Goal: Information Seeking & Learning: Learn about a topic

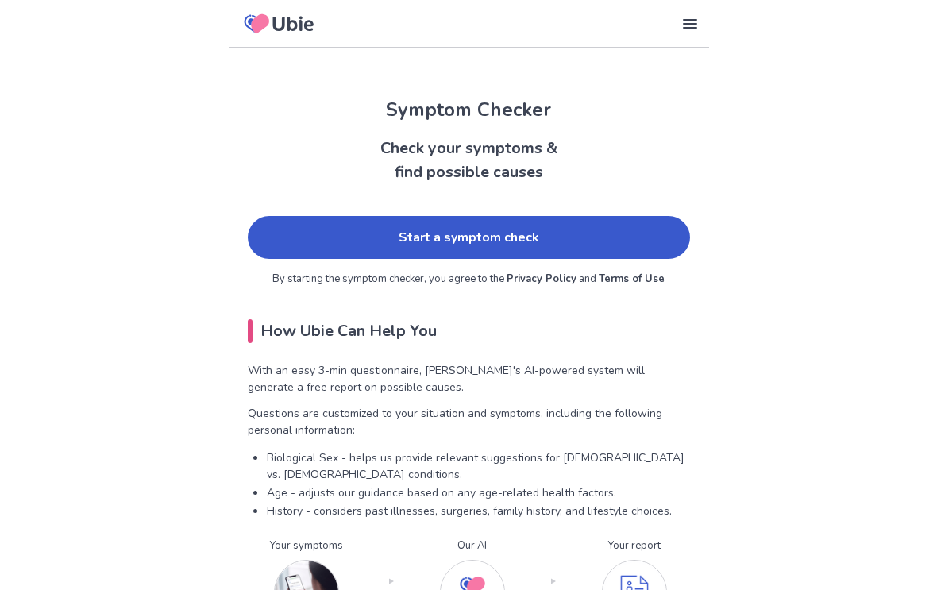
click at [589, 236] on link "Start a symptom check" at bounding box center [469, 237] width 443 height 43
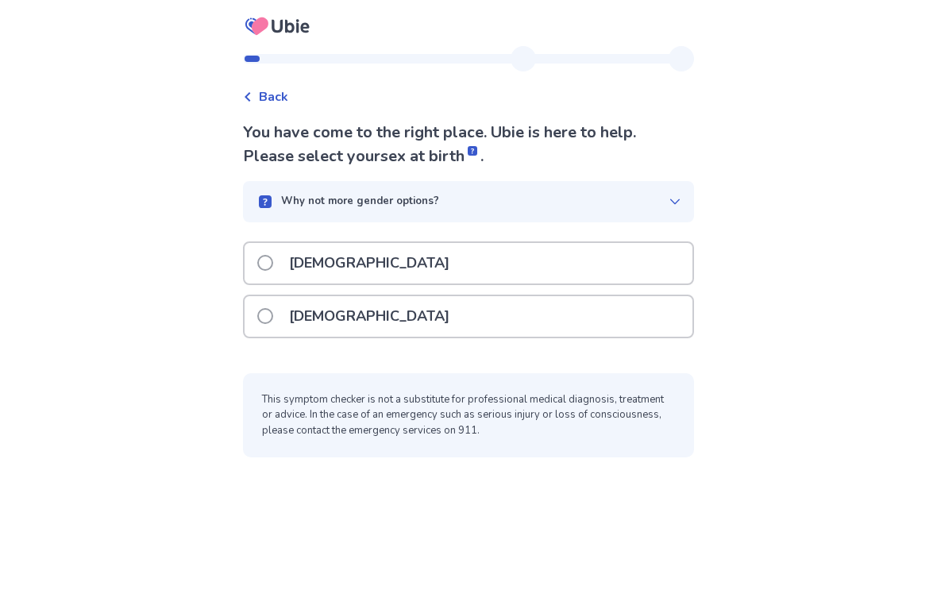
click at [273, 261] on span at bounding box center [265, 263] width 16 height 16
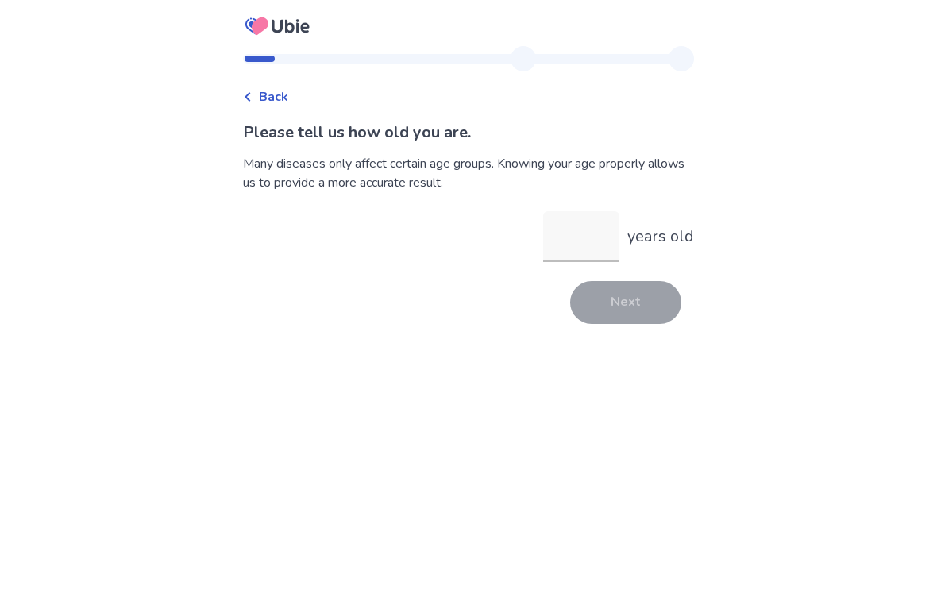
click at [571, 245] on input "years old" at bounding box center [581, 236] width 76 height 51
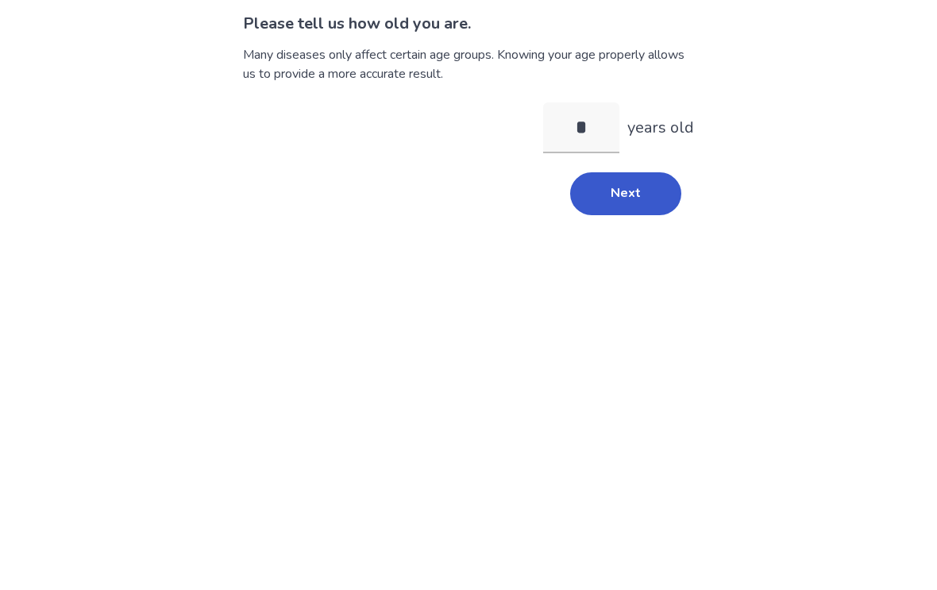
type input "**"
click at [632, 281] on button "Next" at bounding box center [625, 302] width 111 height 43
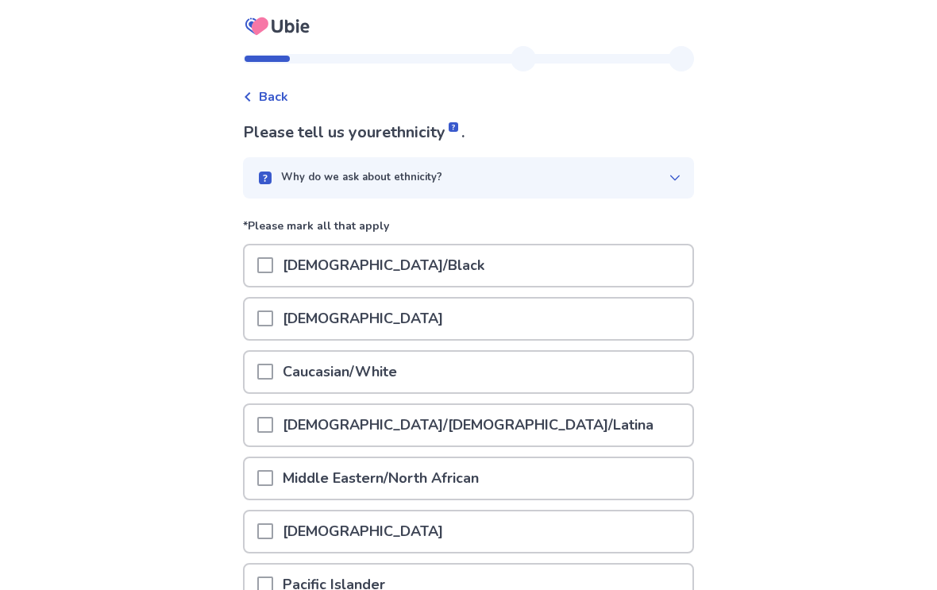
click at [291, 365] on p "Caucasian/White" at bounding box center [339, 372] width 133 height 41
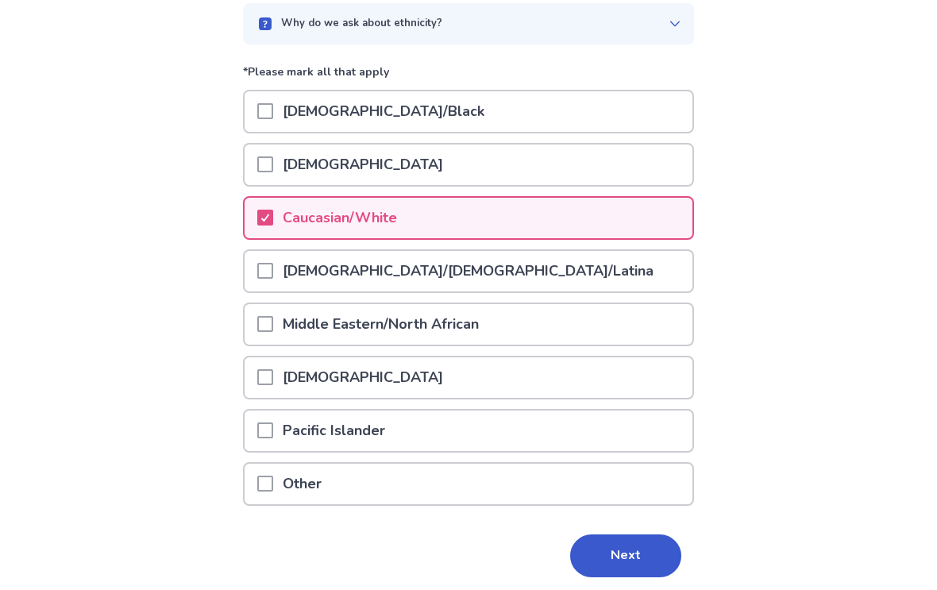
scroll to position [184, 0]
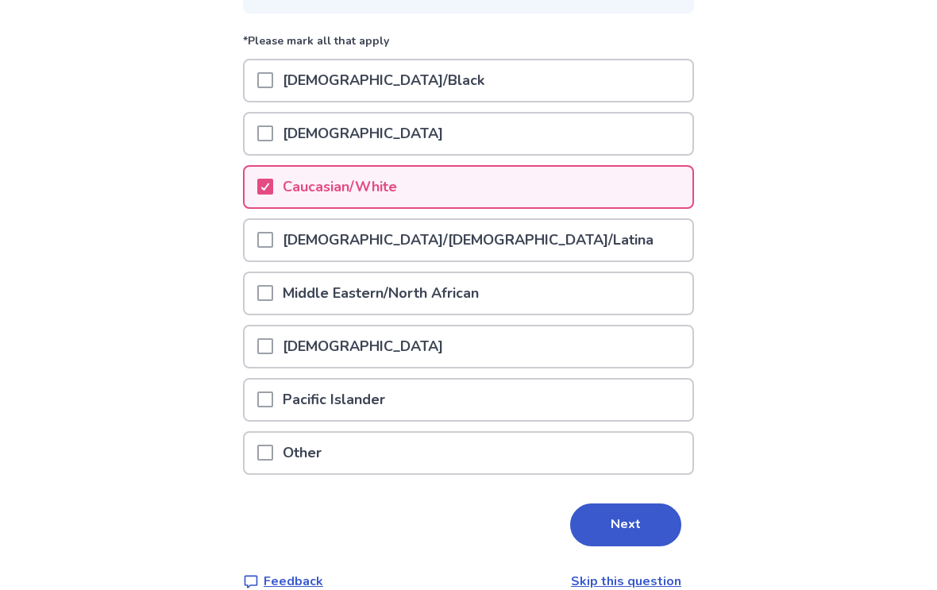
click at [648, 529] on button "Next" at bounding box center [625, 525] width 111 height 43
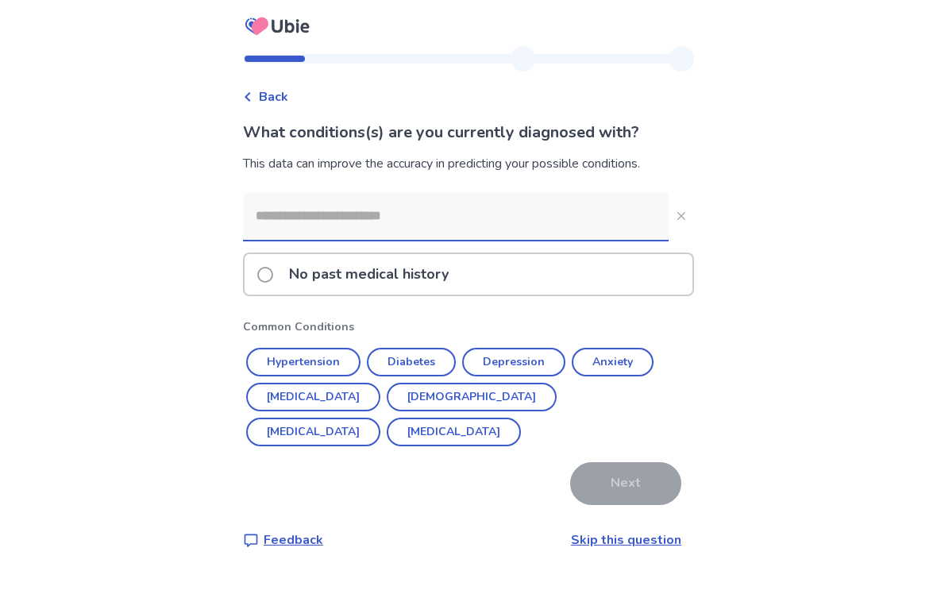
click at [381, 418] on button "Erectile Dysfunction" at bounding box center [313, 432] width 134 height 29
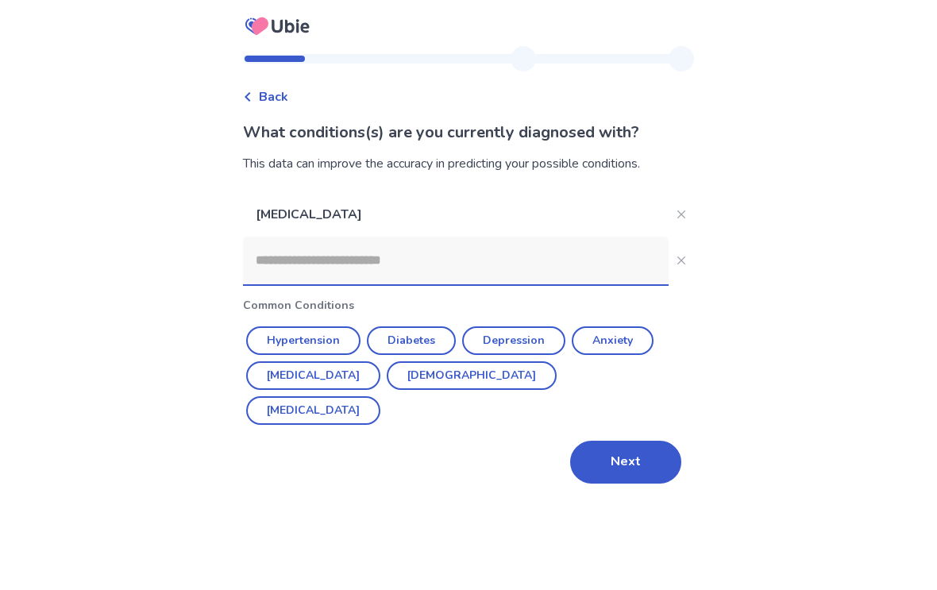
click at [434, 338] on button "Diabetes" at bounding box center [411, 341] width 89 height 29
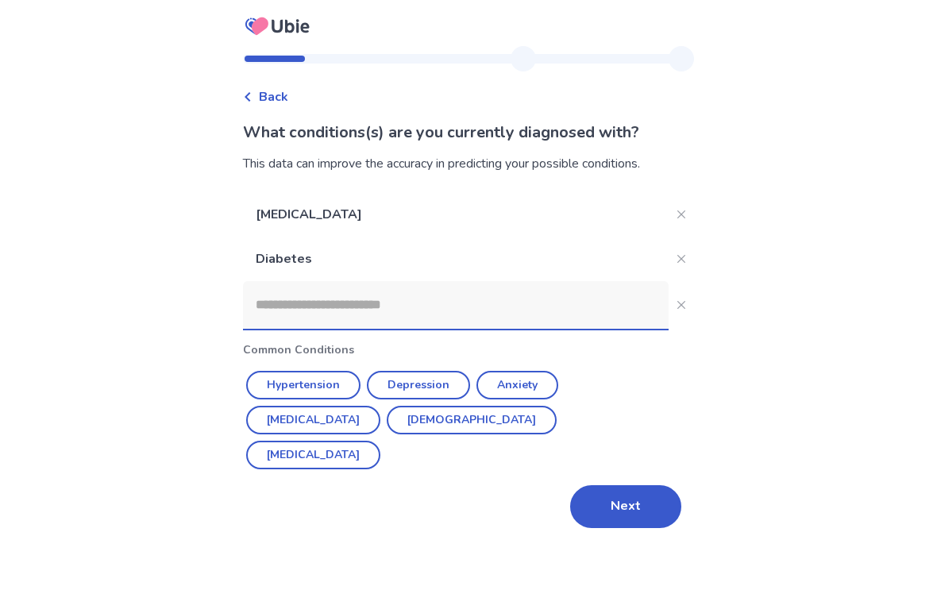
click at [634, 508] on button "Next" at bounding box center [625, 506] width 111 height 43
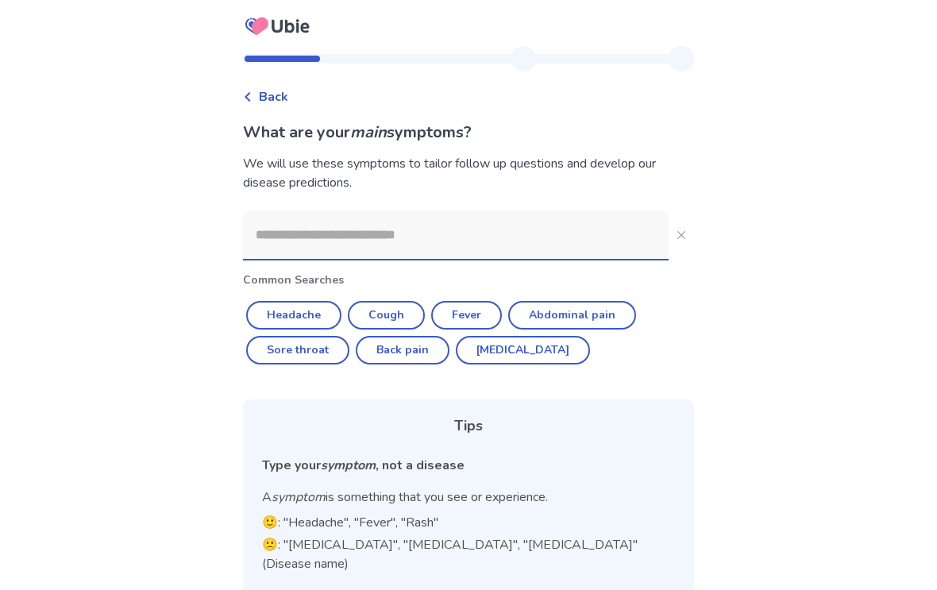
click at [300, 234] on input at bounding box center [456, 235] width 426 height 48
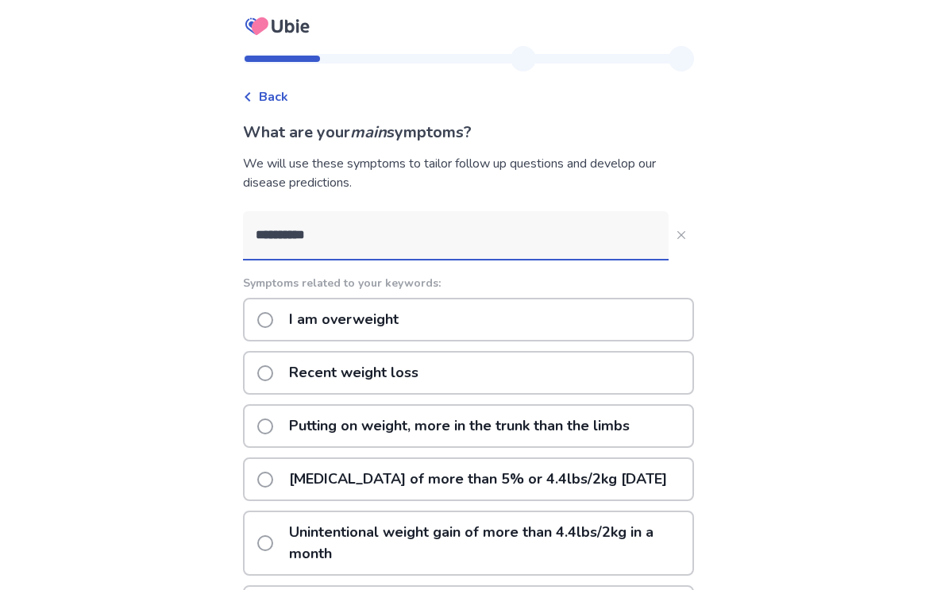
type input "**********"
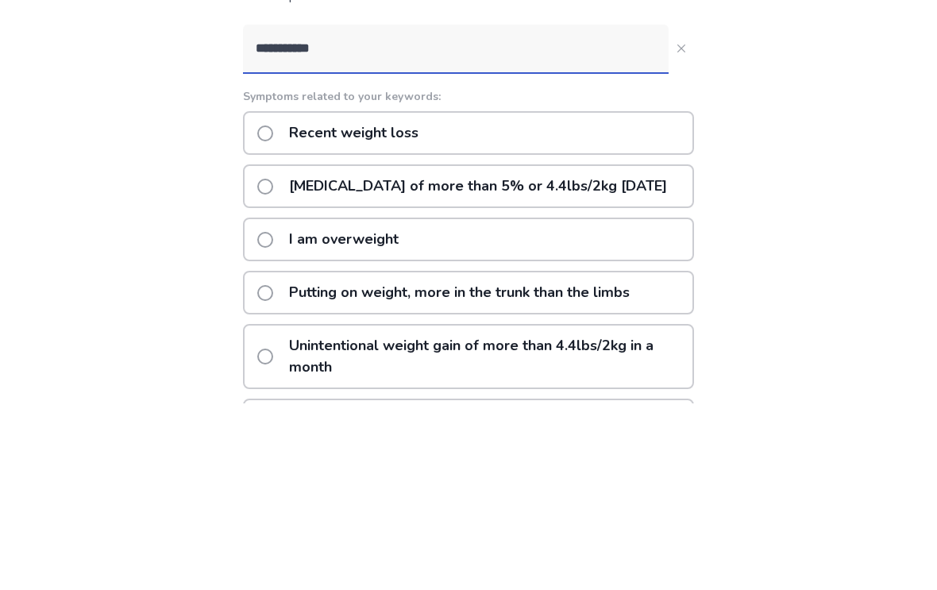
click at [273, 365] on span at bounding box center [265, 373] width 16 height 16
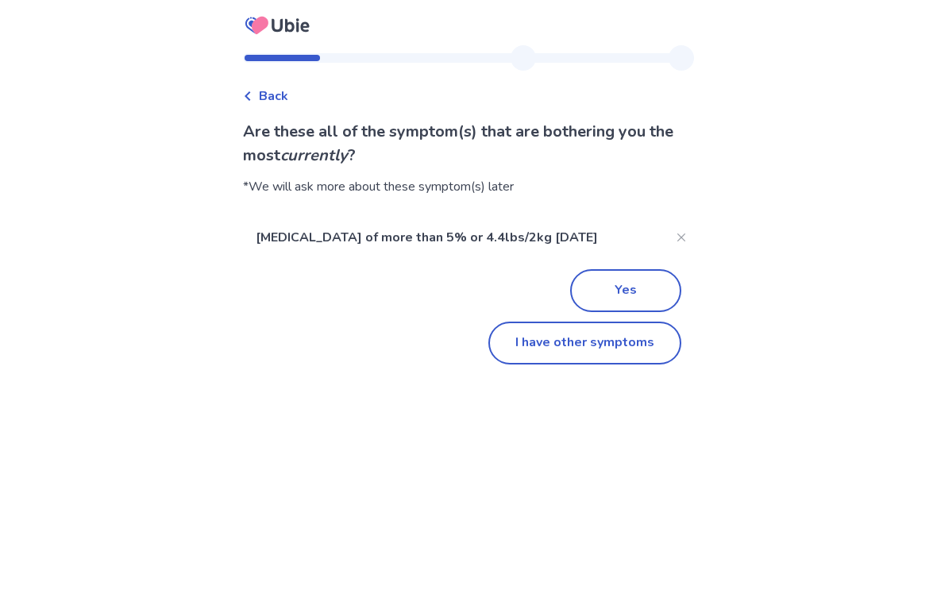
click at [635, 303] on button "Yes" at bounding box center [625, 291] width 111 height 43
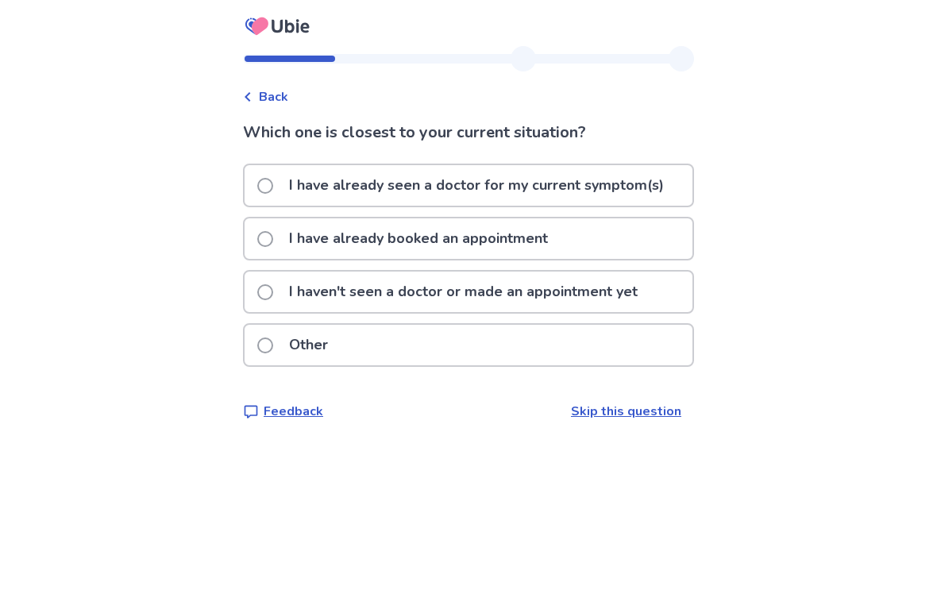
click at [267, 101] on div "Back" at bounding box center [265, 96] width 45 height 19
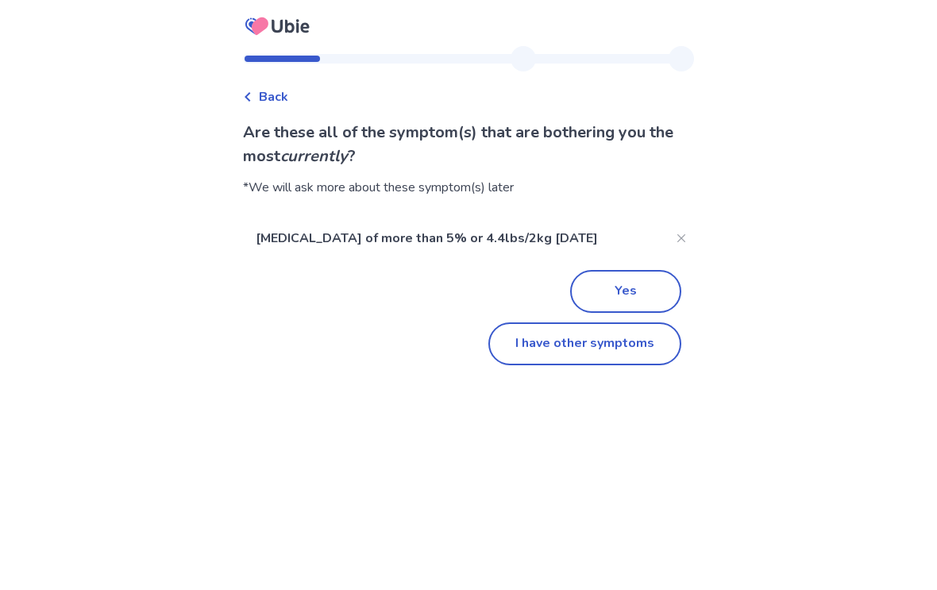
click at [640, 365] on button "I have other symptoms" at bounding box center [585, 344] width 193 height 43
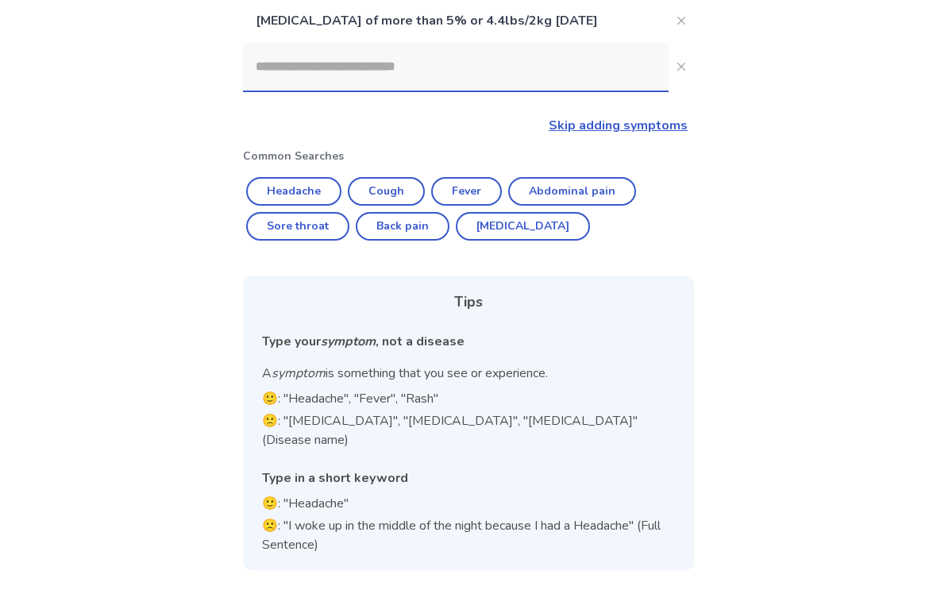
click at [279, 90] on input at bounding box center [456, 68] width 426 height 48
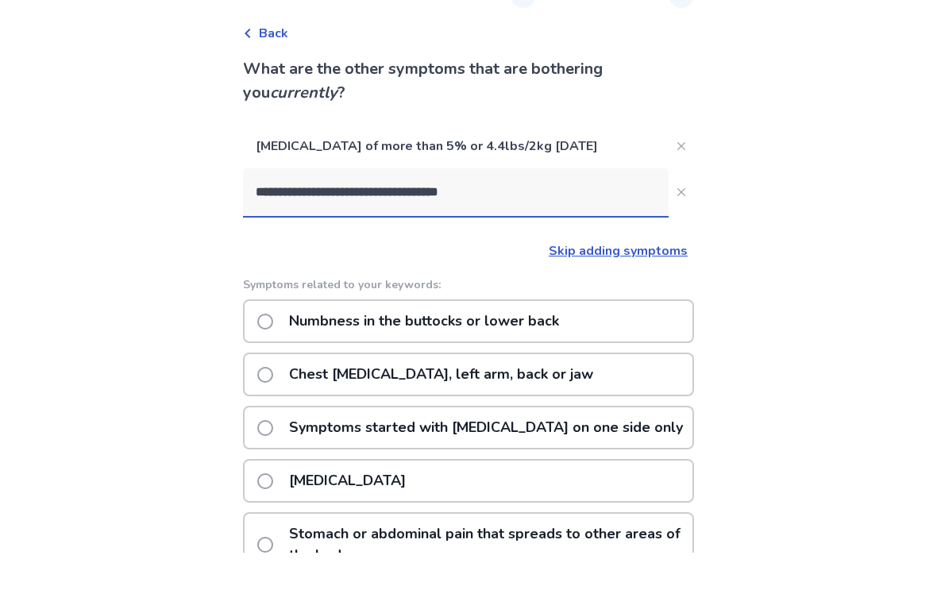
scroll to position [0, 0]
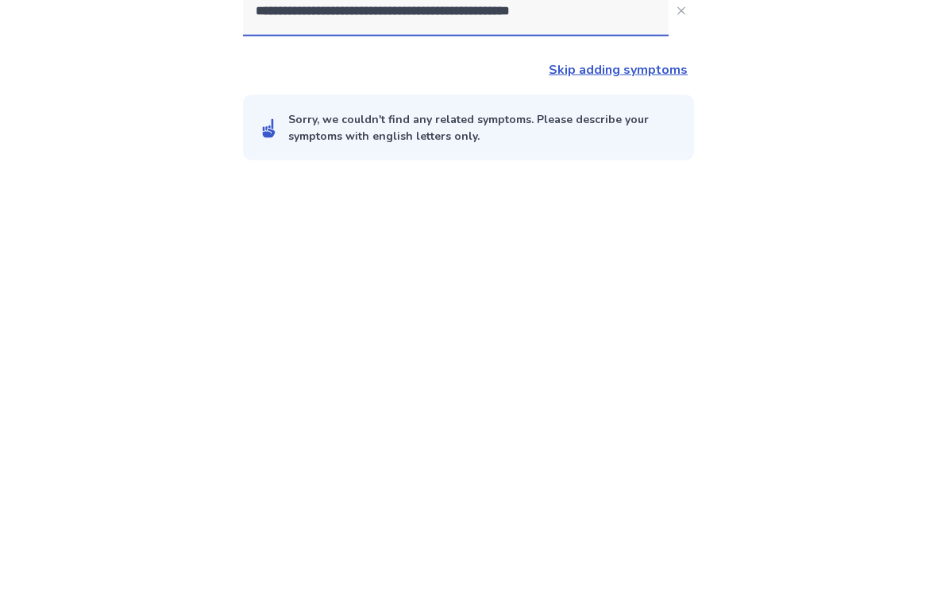
click at [752, 99] on div "**********" at bounding box center [468, 295] width 937 height 590
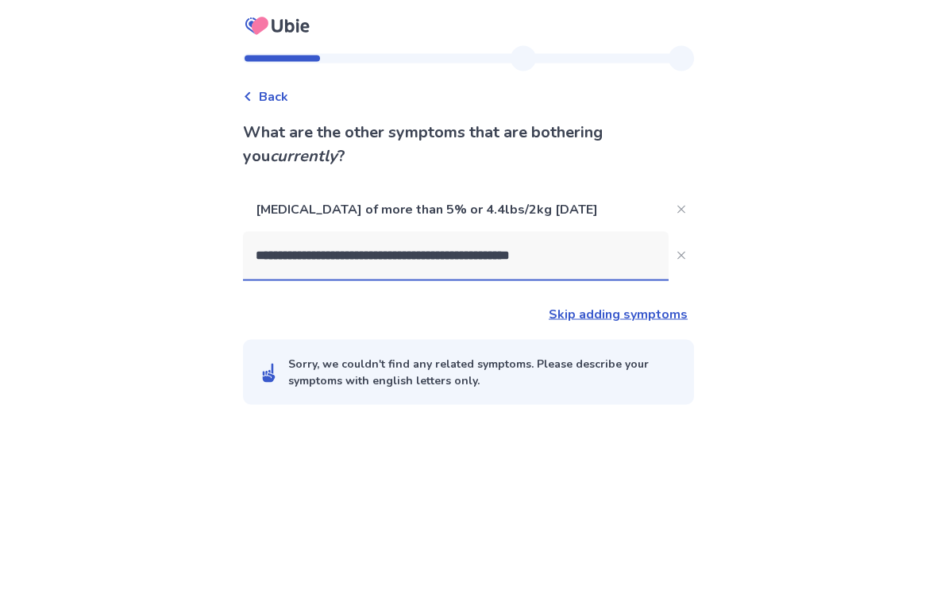
click at [615, 265] on input "**********" at bounding box center [456, 256] width 426 height 48
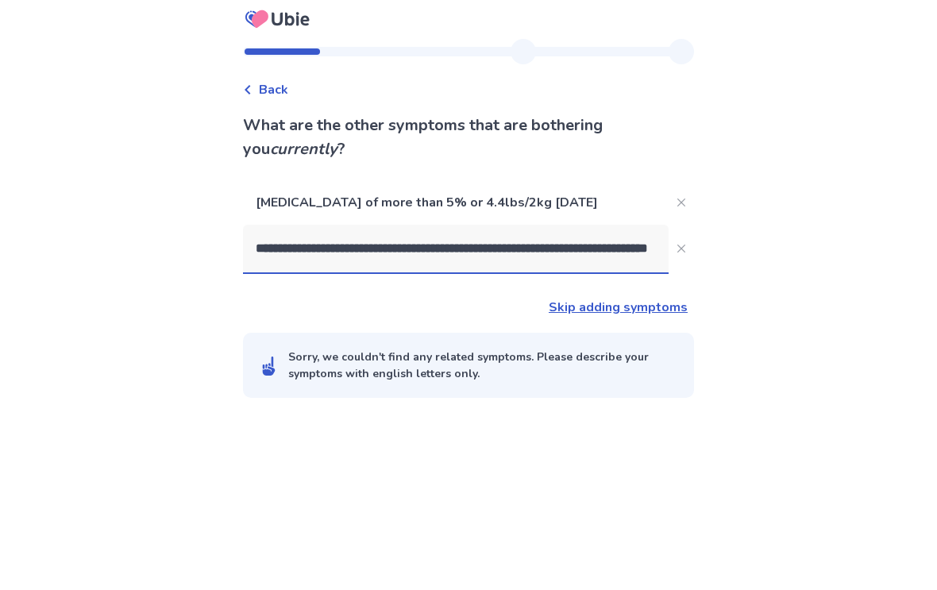
type input "**********"
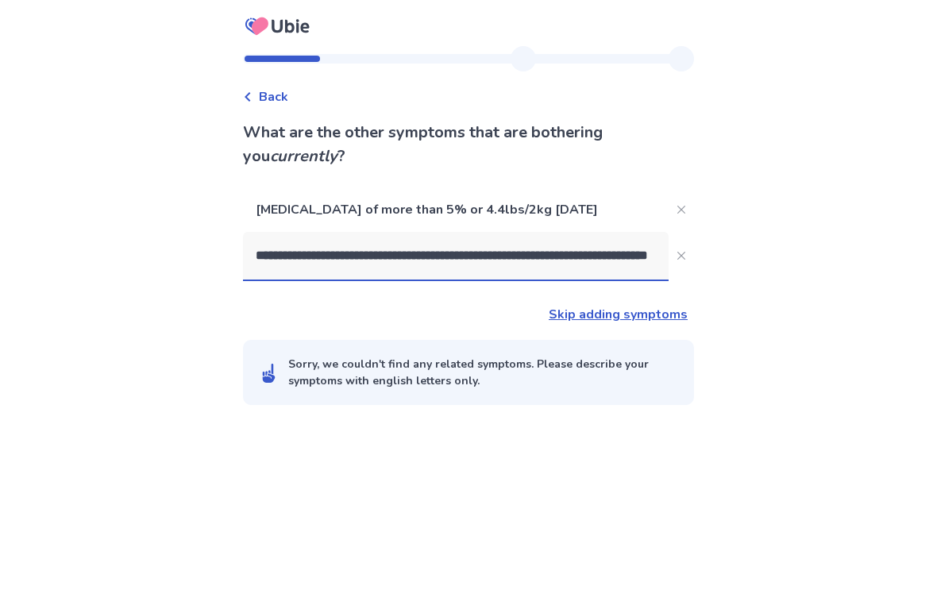
click at [273, 91] on span "Back" at bounding box center [273, 96] width 29 height 19
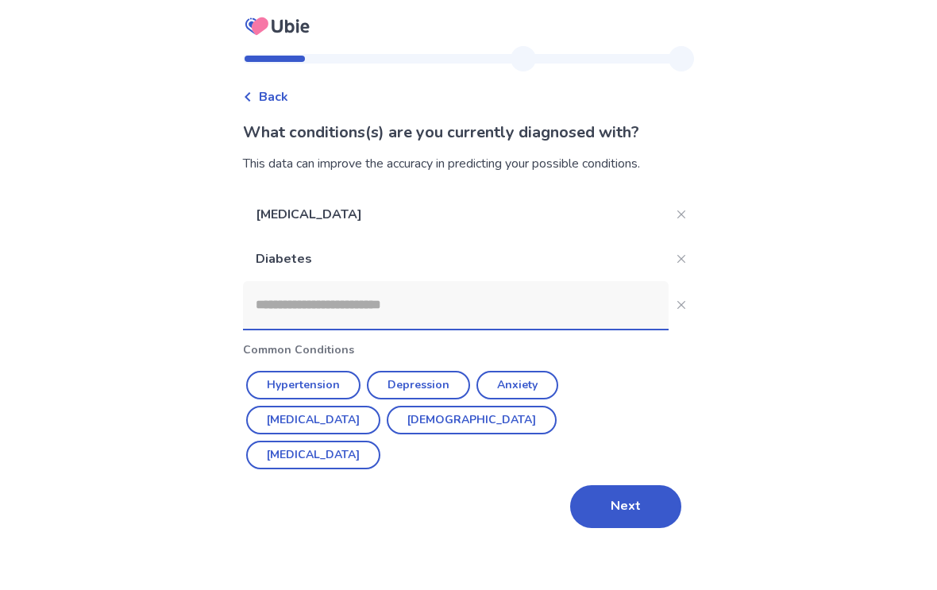
click at [265, 299] on input at bounding box center [456, 305] width 426 height 48
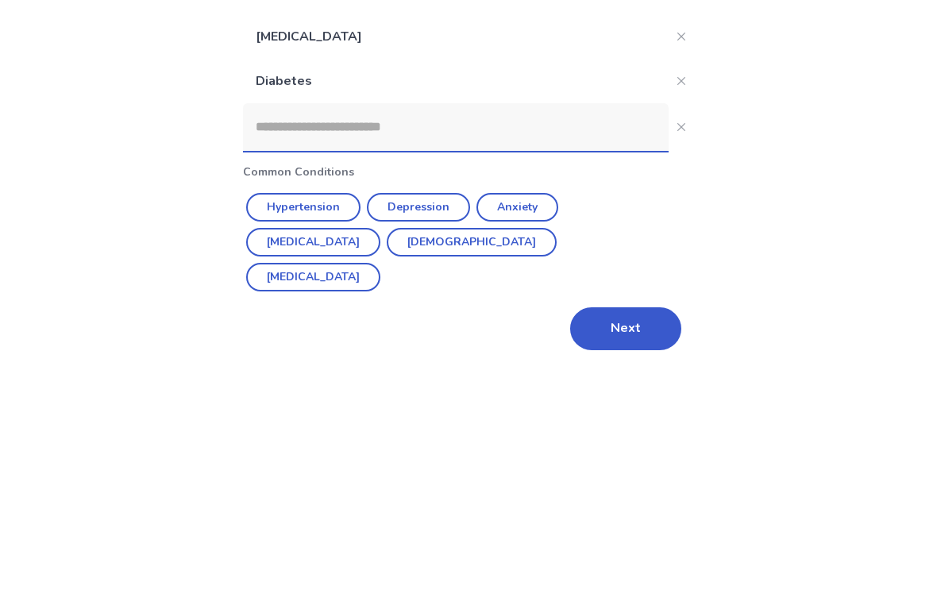
click at [682, 202] on button "Close" at bounding box center [681, 214] width 25 height 25
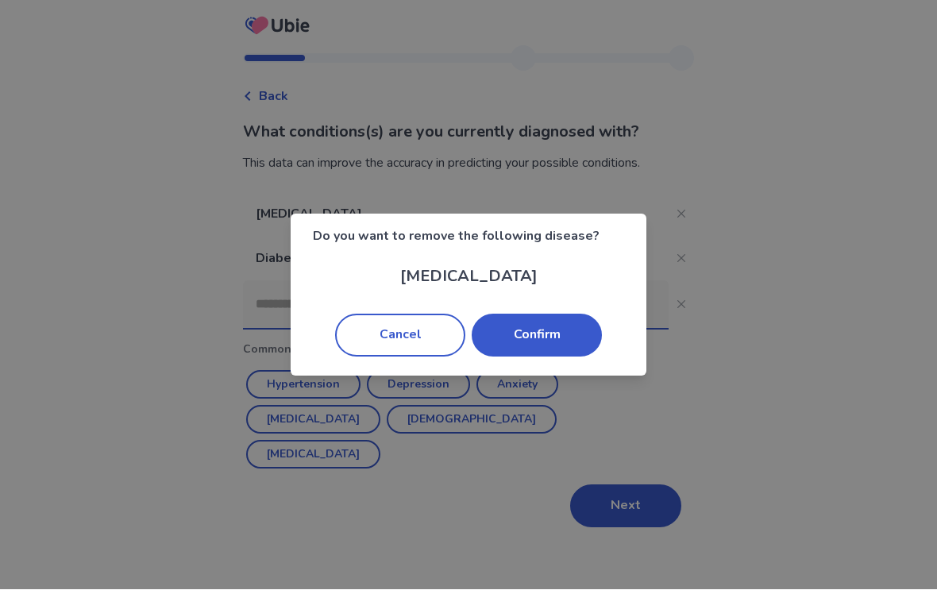
click at [556, 334] on button "Confirm" at bounding box center [537, 336] width 130 height 43
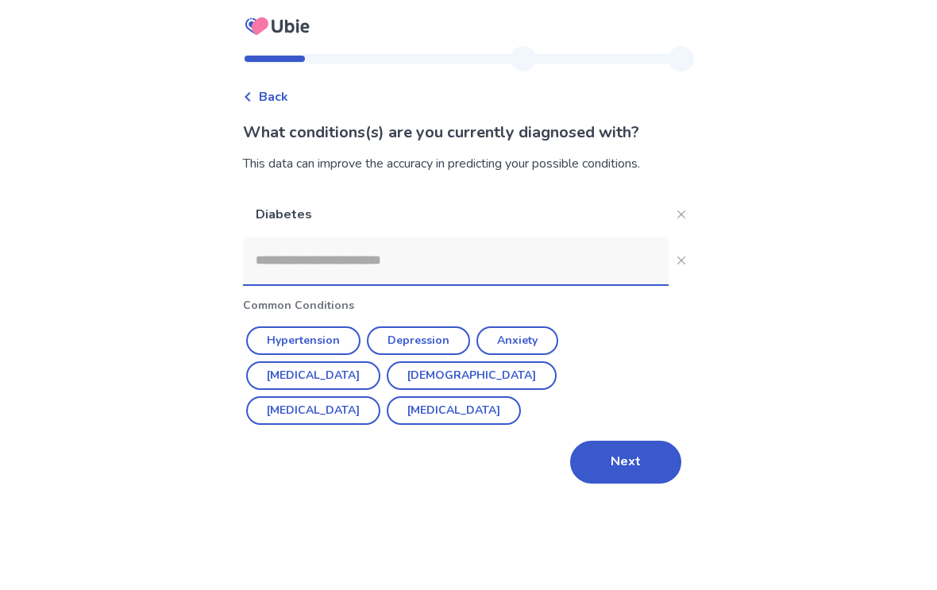
scroll to position [0, 0]
click at [680, 215] on button "Close" at bounding box center [681, 214] width 25 height 25
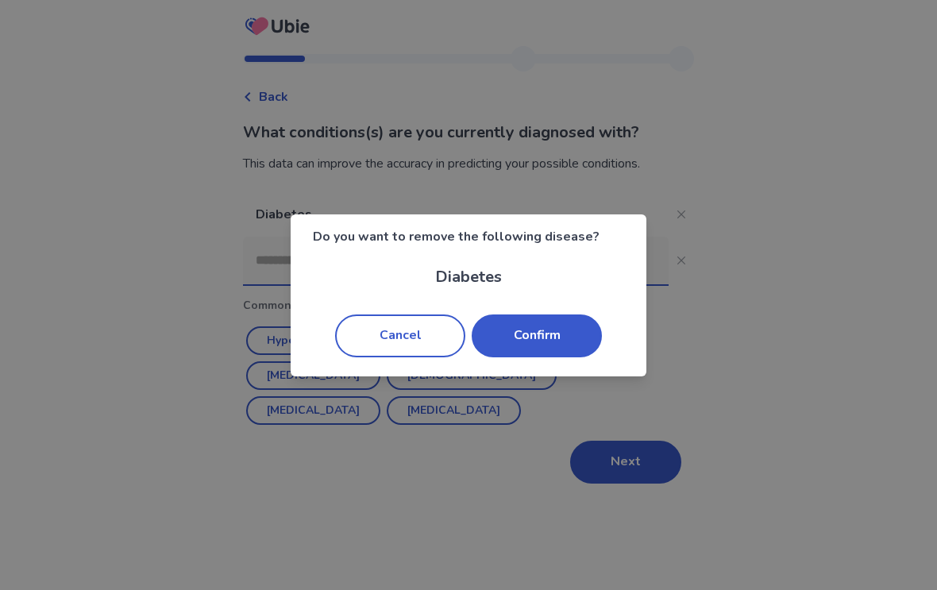
click at [563, 331] on button "Confirm" at bounding box center [537, 336] width 130 height 43
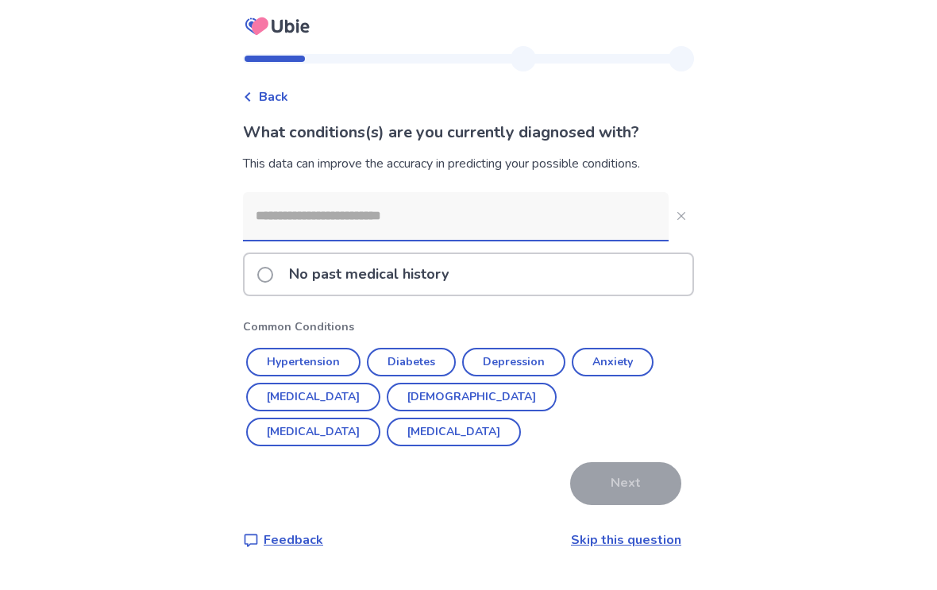
click at [280, 221] on input at bounding box center [456, 216] width 426 height 48
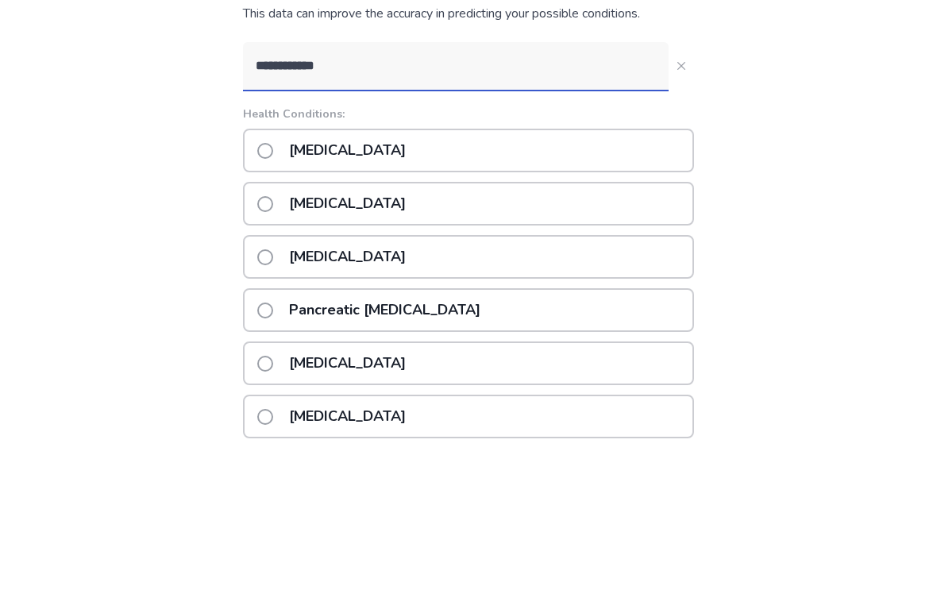
type input "**********"
click at [261, 279] on div "Acute pancreatitis" at bounding box center [468, 301] width 451 height 44
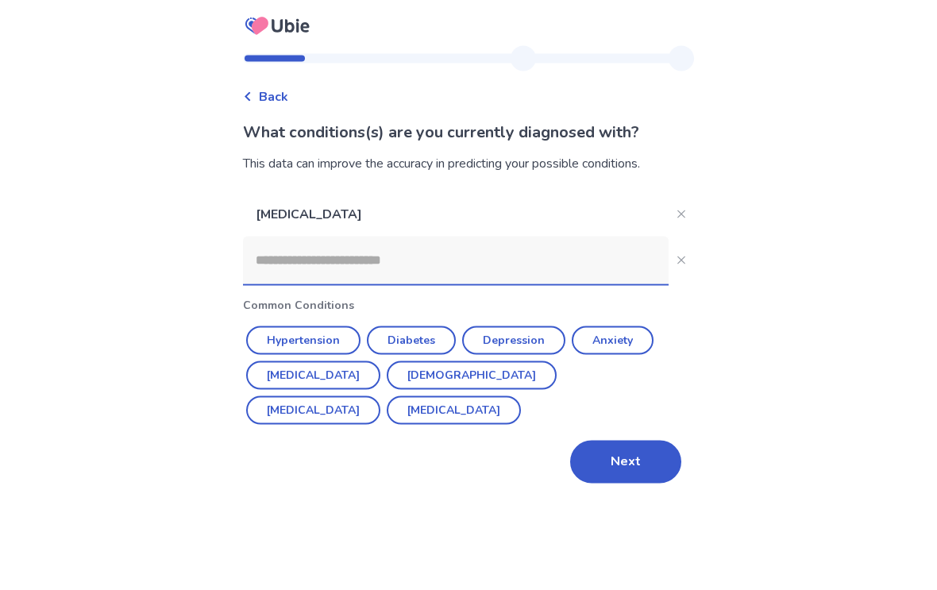
click at [381, 396] on button "Erectile Dysfunction" at bounding box center [313, 410] width 134 height 29
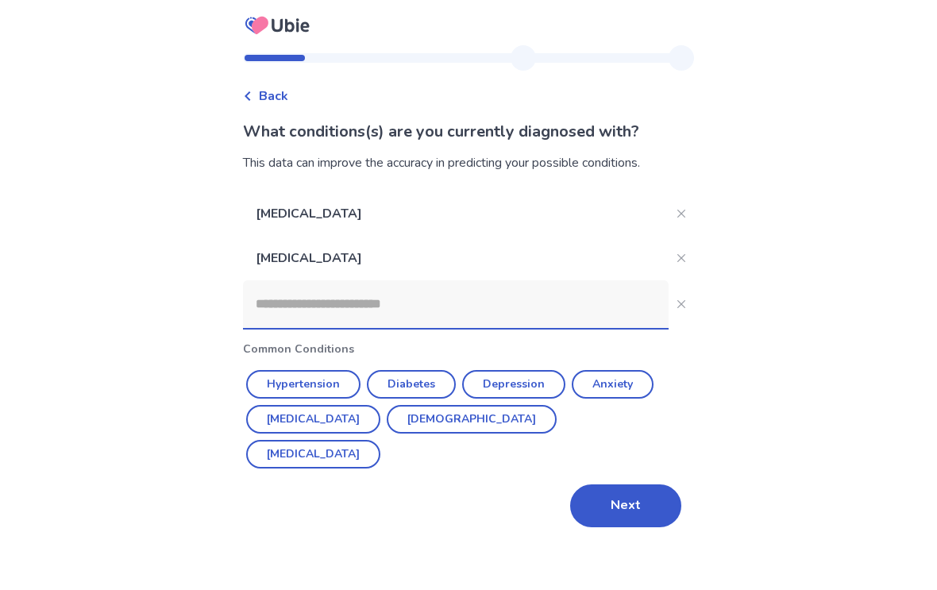
click at [623, 505] on button "Next" at bounding box center [625, 506] width 111 height 43
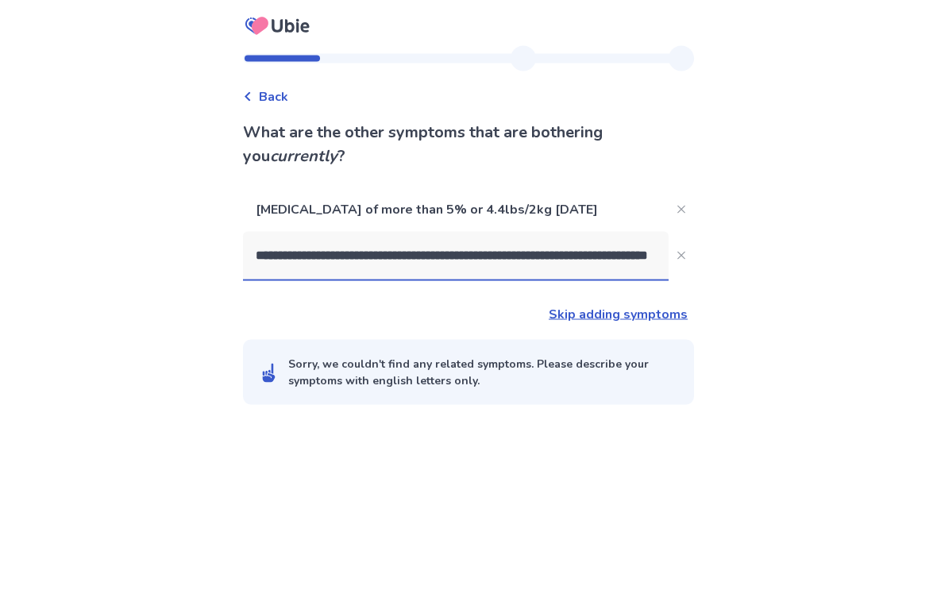
scroll to position [26, 0]
click at [663, 308] on link "Skip adding symptoms" at bounding box center [618, 314] width 139 height 17
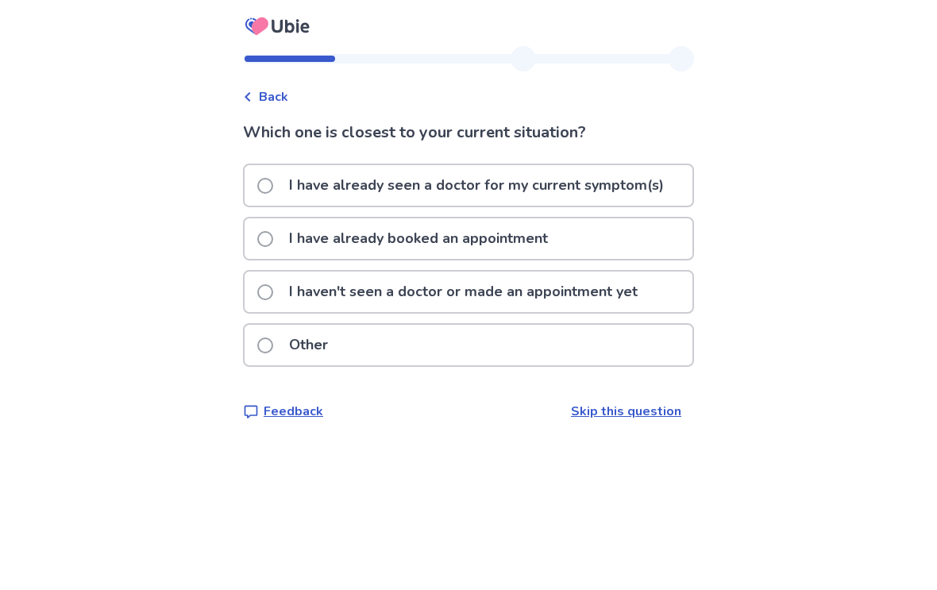
click at [272, 183] on span at bounding box center [265, 186] width 16 height 16
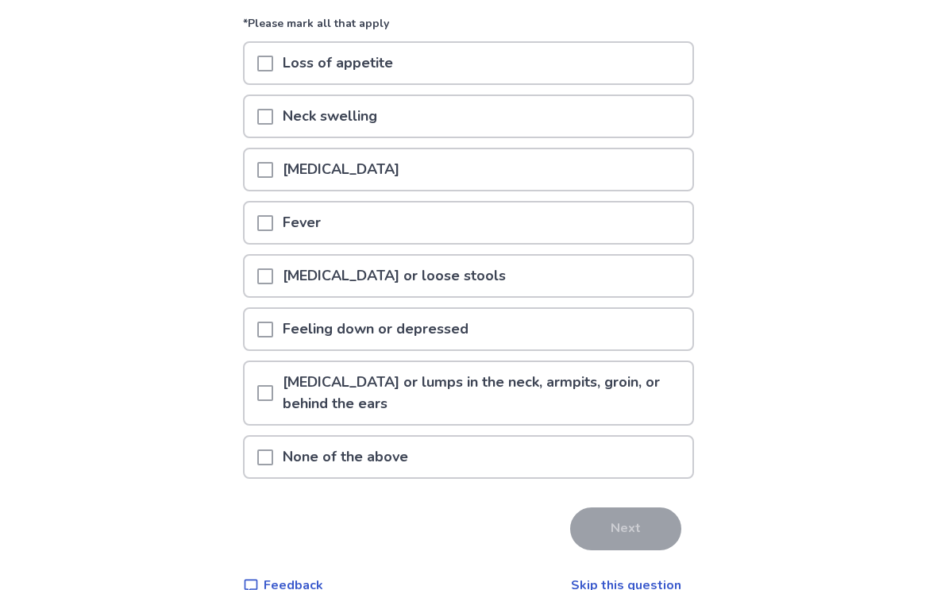
scroll to position [151, 0]
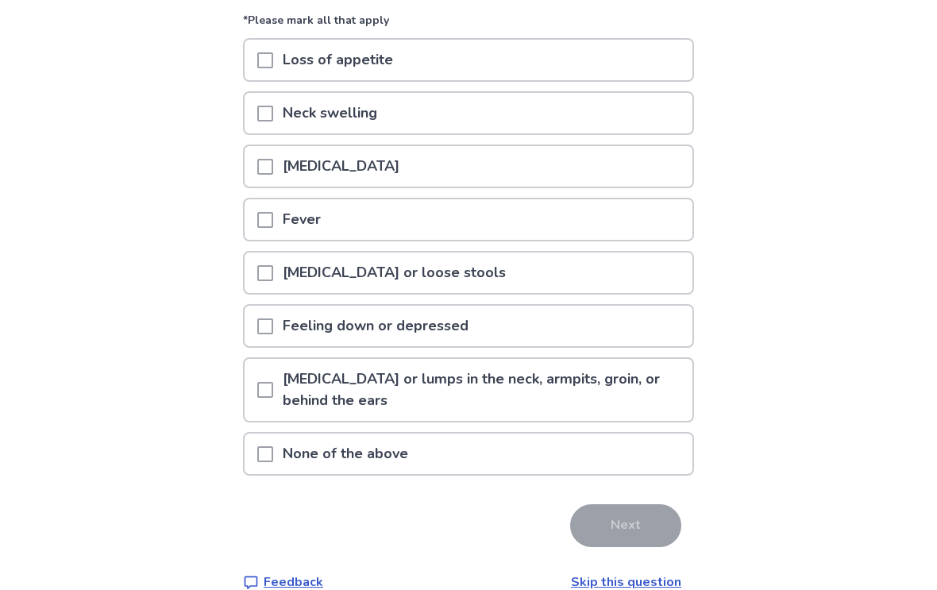
click at [272, 271] on span at bounding box center [265, 274] width 16 height 16
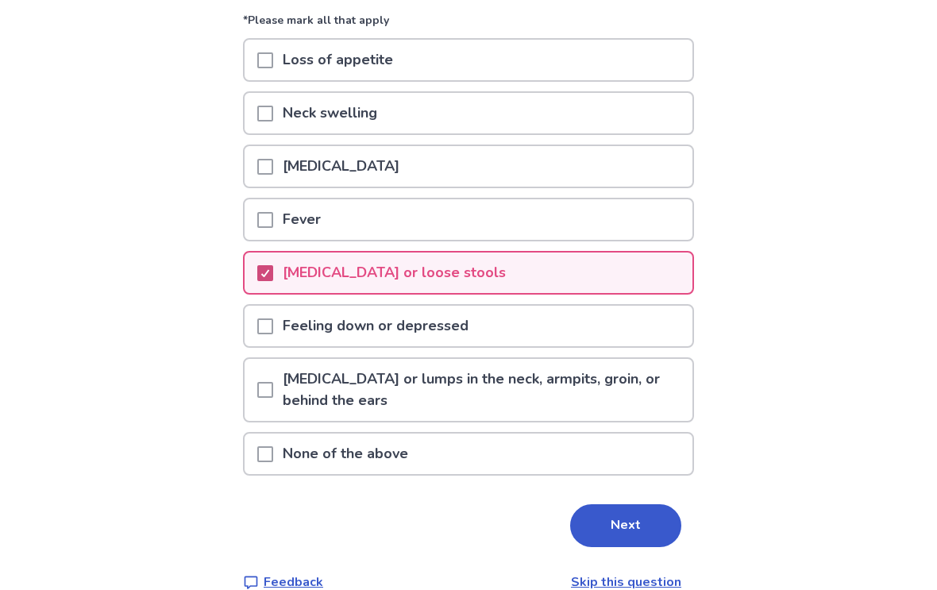
scroll to position [152, 0]
click at [273, 324] on span at bounding box center [265, 327] width 16 height 16
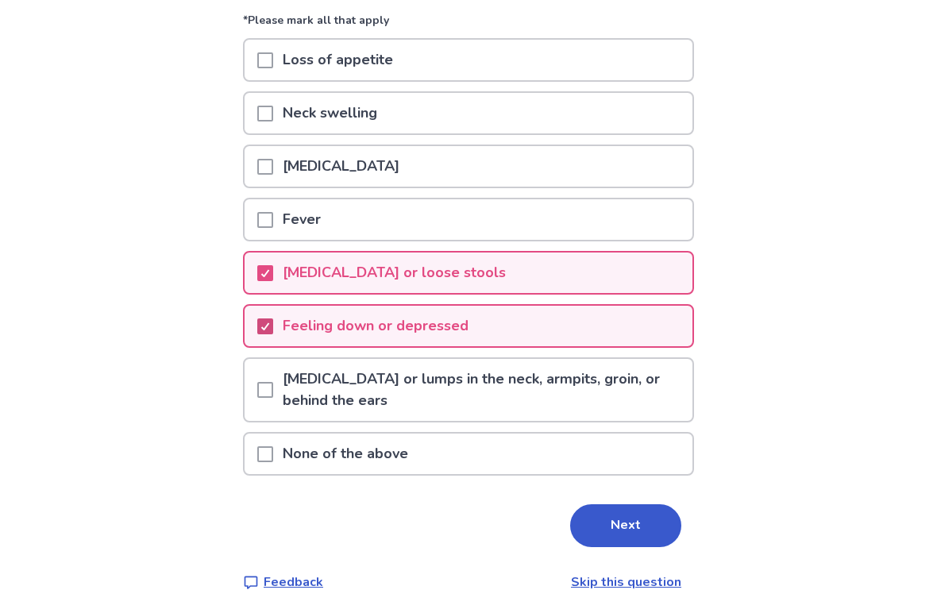
scroll to position [153, 0]
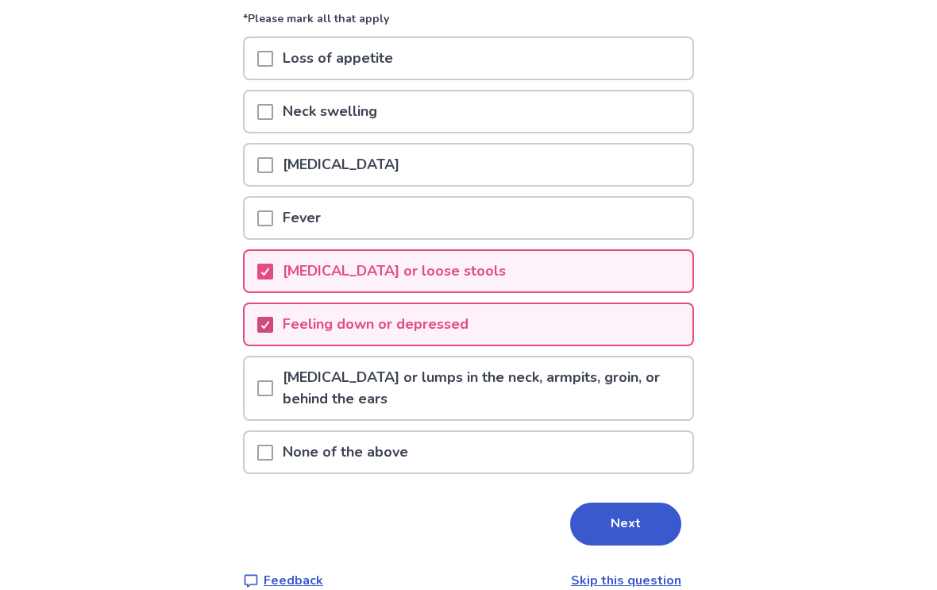
click at [625, 528] on button "Next" at bounding box center [625, 525] width 111 height 43
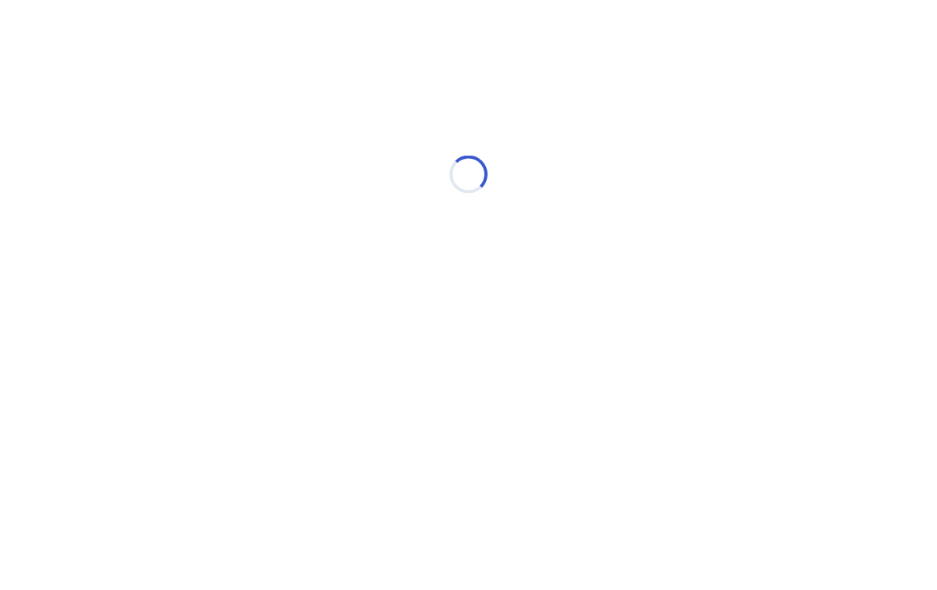
scroll to position [0, 0]
select select "*"
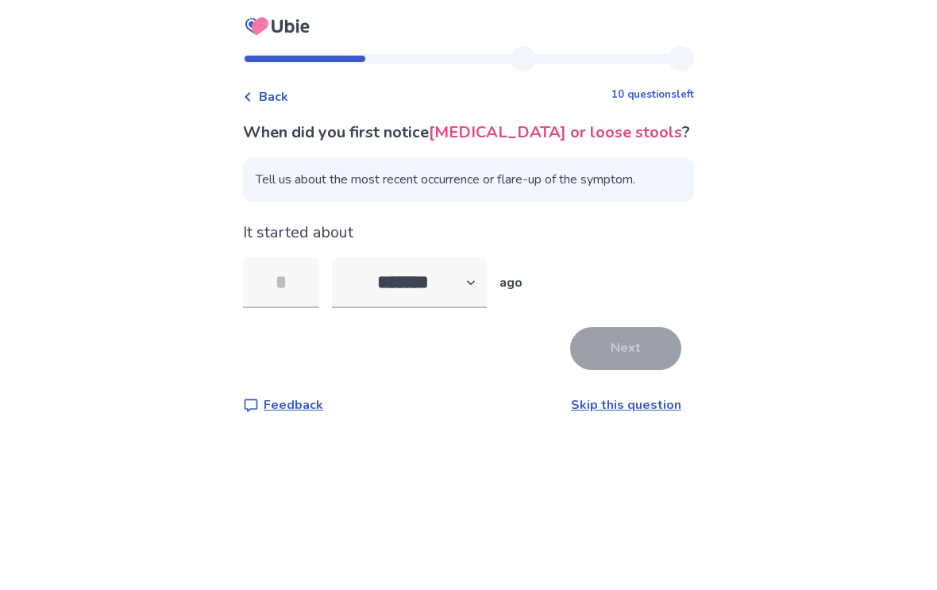
click at [270, 275] on input "tel" at bounding box center [281, 282] width 76 height 51
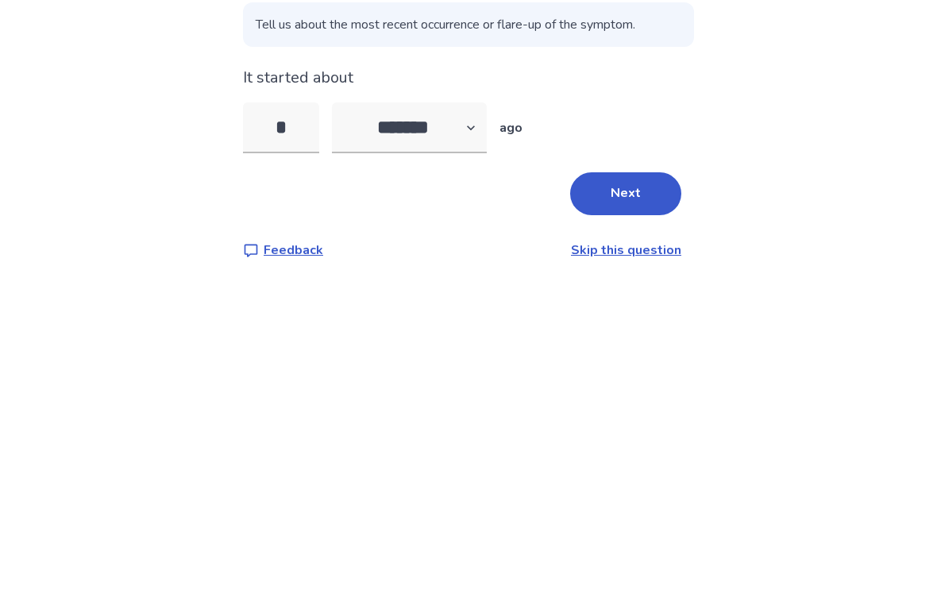
type input "**"
click at [632, 327] on button "Next" at bounding box center [625, 348] width 111 height 43
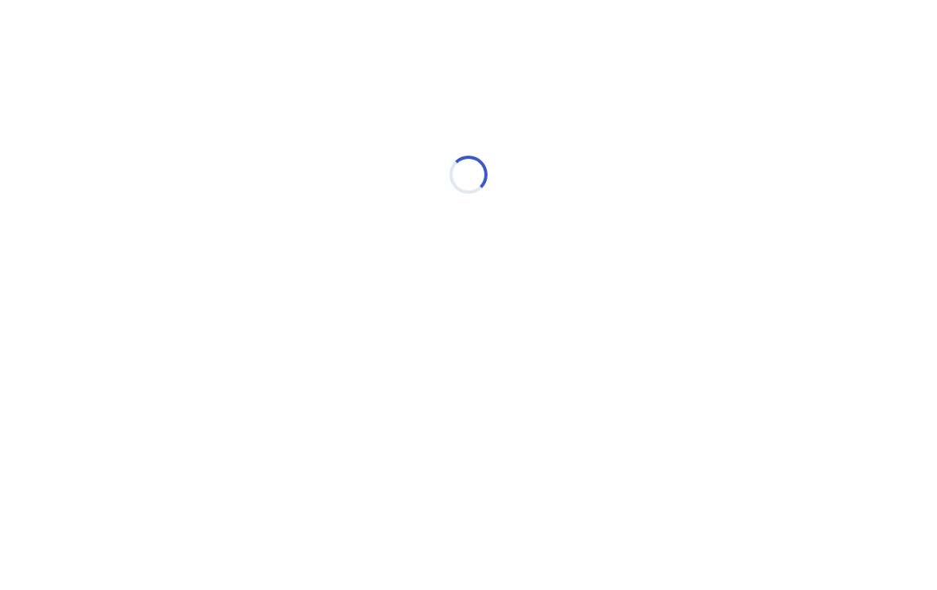
select select "*"
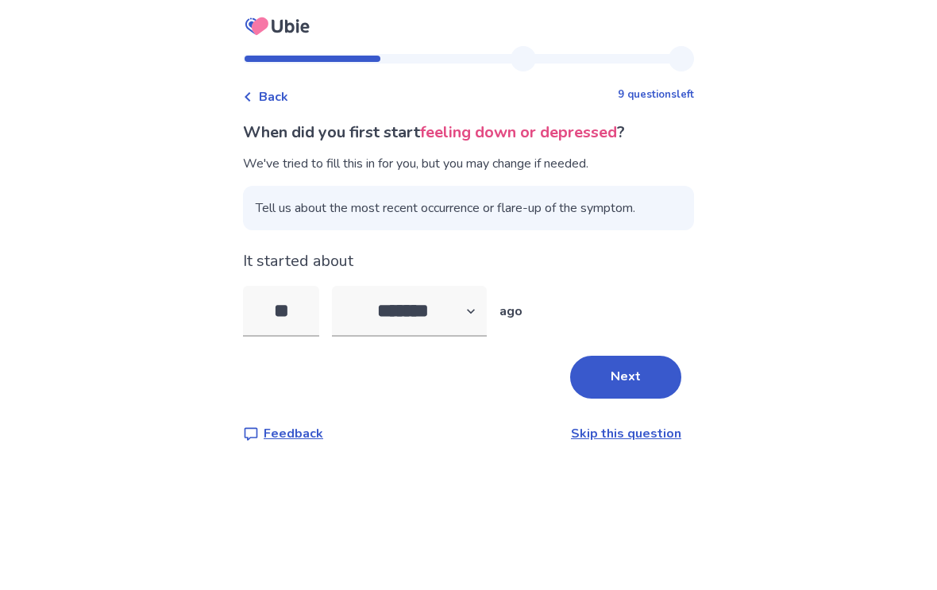
click at [633, 375] on button "Next" at bounding box center [625, 377] width 111 height 43
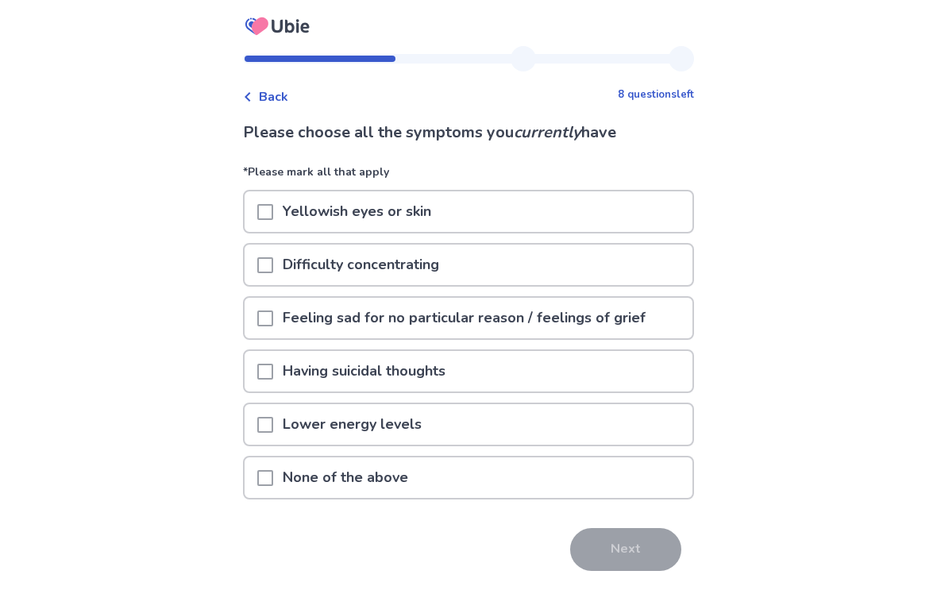
click at [273, 261] on span at bounding box center [265, 265] width 16 height 16
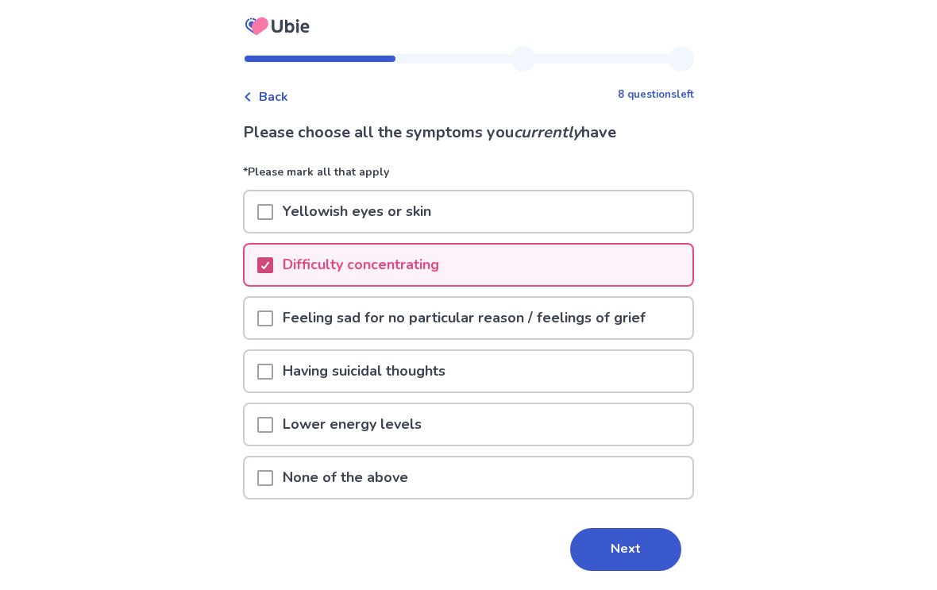
click at [273, 422] on span at bounding box center [265, 425] width 16 height 16
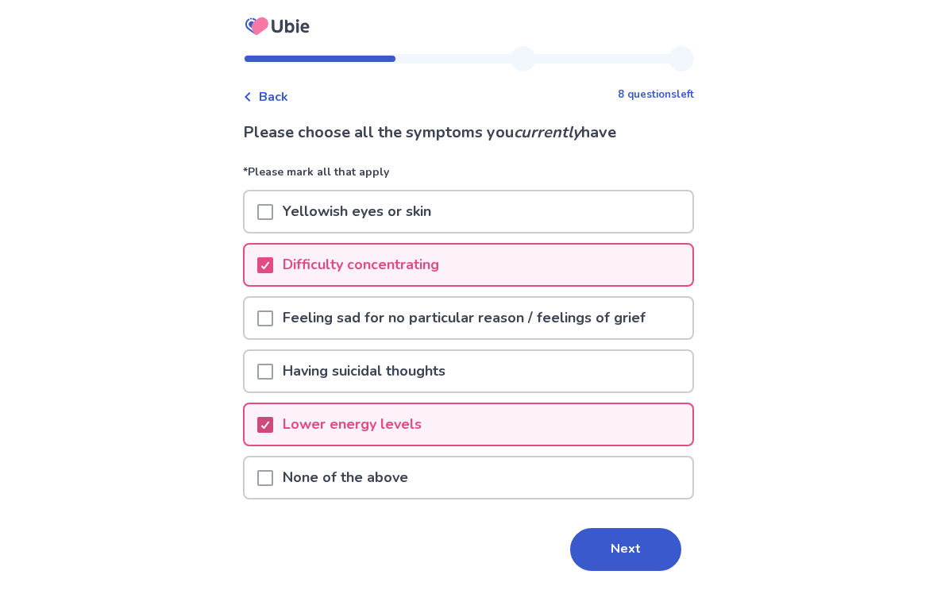
click at [653, 543] on button "Next" at bounding box center [625, 549] width 111 height 43
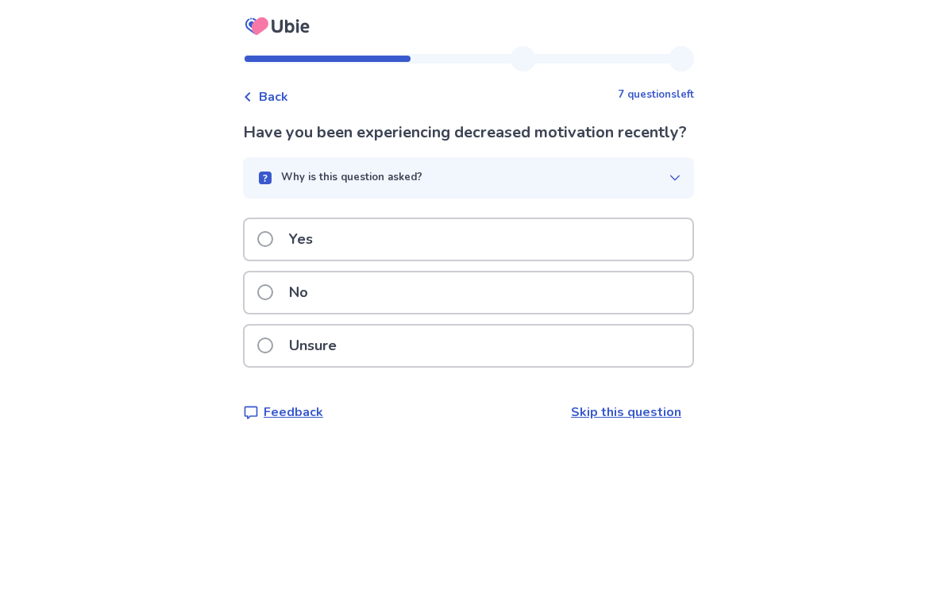
click at [650, 421] on link "Skip this question" at bounding box center [626, 412] width 110 height 17
click at [272, 247] on span at bounding box center [265, 239] width 16 height 16
click at [287, 292] on label "No" at bounding box center [287, 293] width 60 height 41
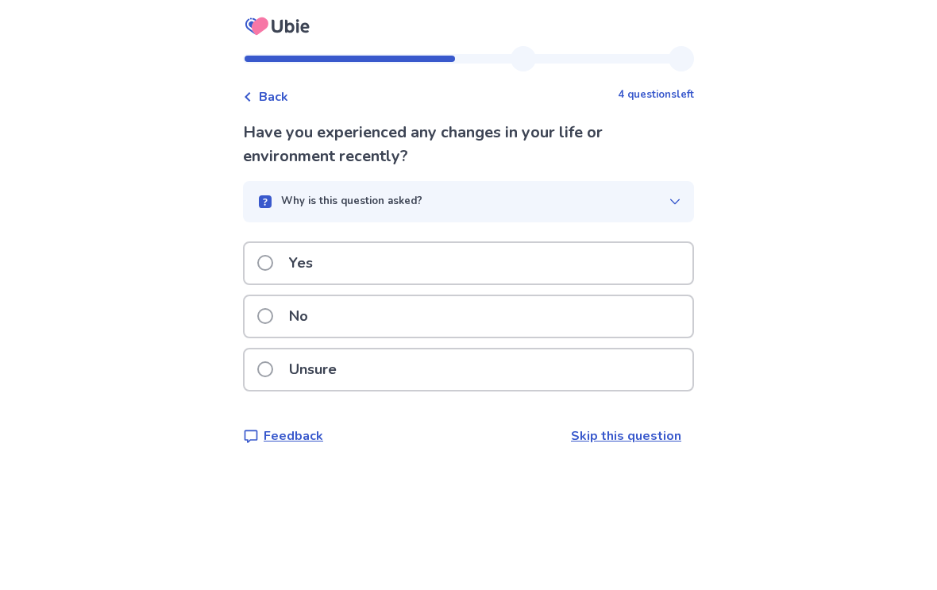
click at [273, 311] on span at bounding box center [265, 316] width 16 height 16
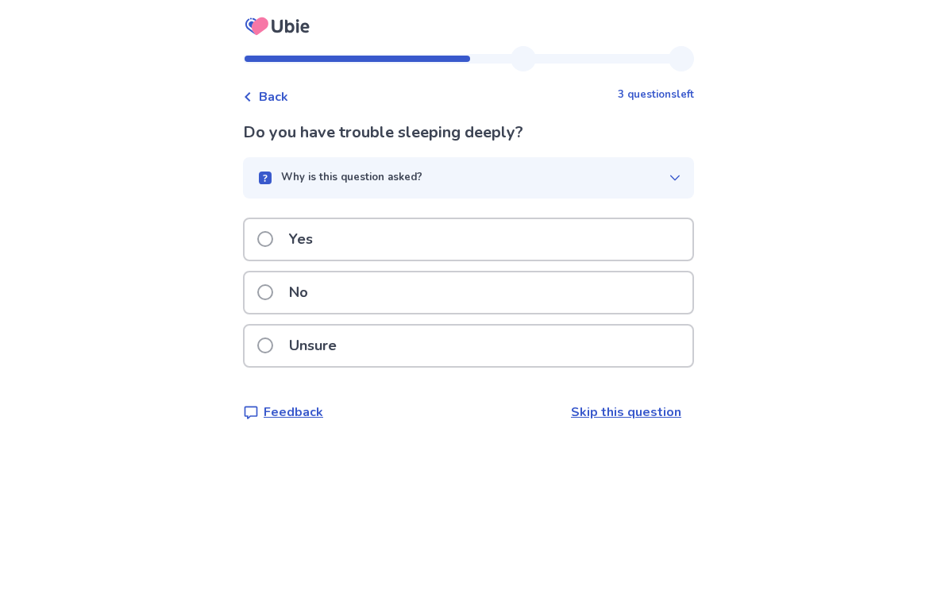
click at [273, 234] on span at bounding box center [265, 239] width 16 height 16
click at [268, 293] on span at bounding box center [265, 292] width 16 height 16
click at [269, 292] on span at bounding box center [265, 292] width 16 height 16
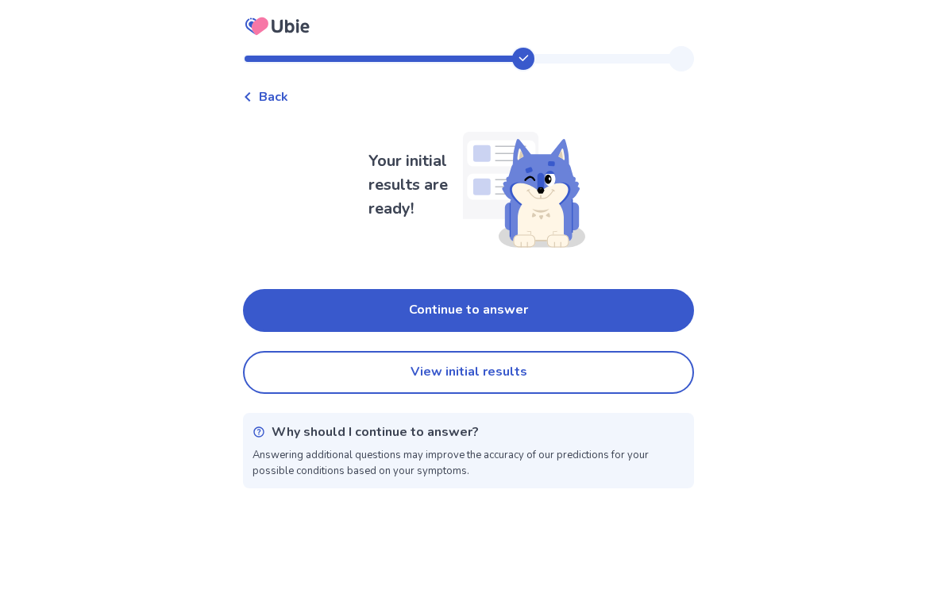
click at [658, 369] on button "View initial results" at bounding box center [468, 372] width 451 height 43
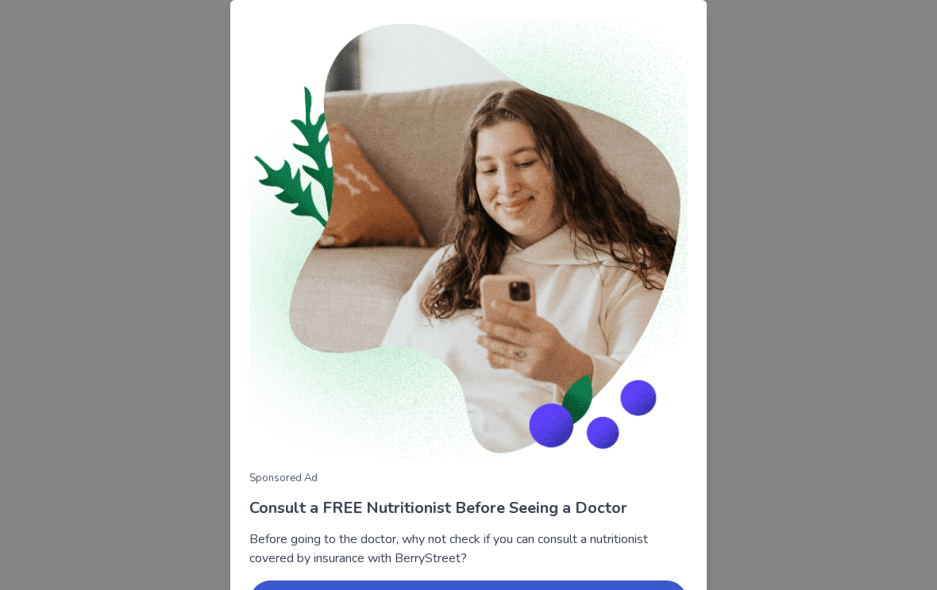
click at [772, 153] on div "Sponsored Ad Consult a FREE Nutritionist Before Seeing a Doctor Before going to…" at bounding box center [468, 295] width 937 height 590
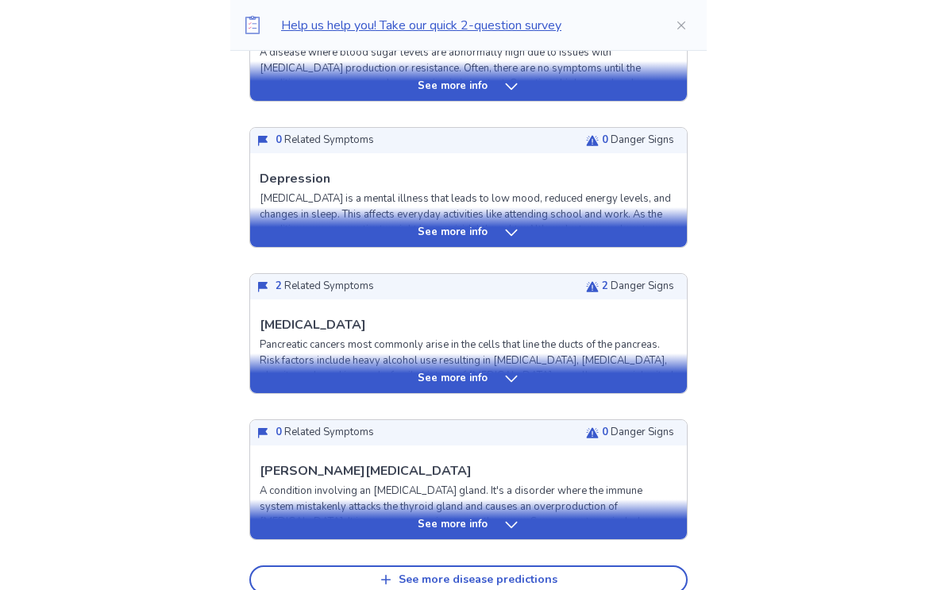
scroll to position [524, 0]
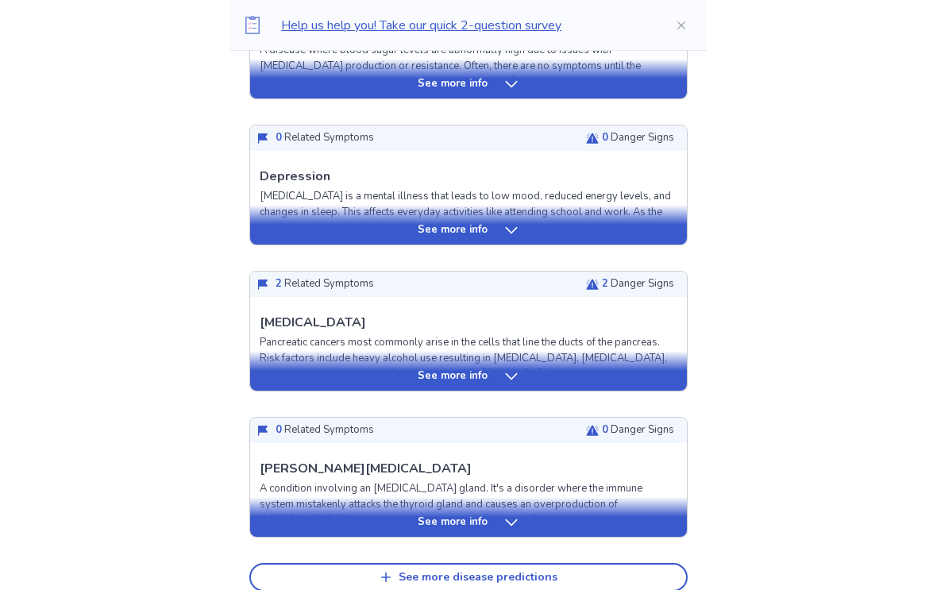
click at [514, 528] on icon at bounding box center [512, 524] width 16 height 16
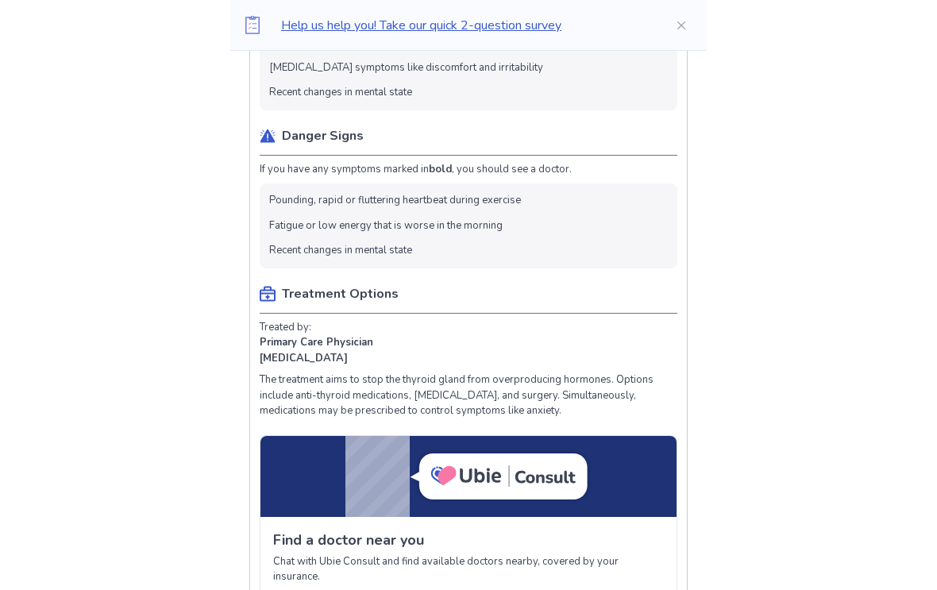
scroll to position [1225, 0]
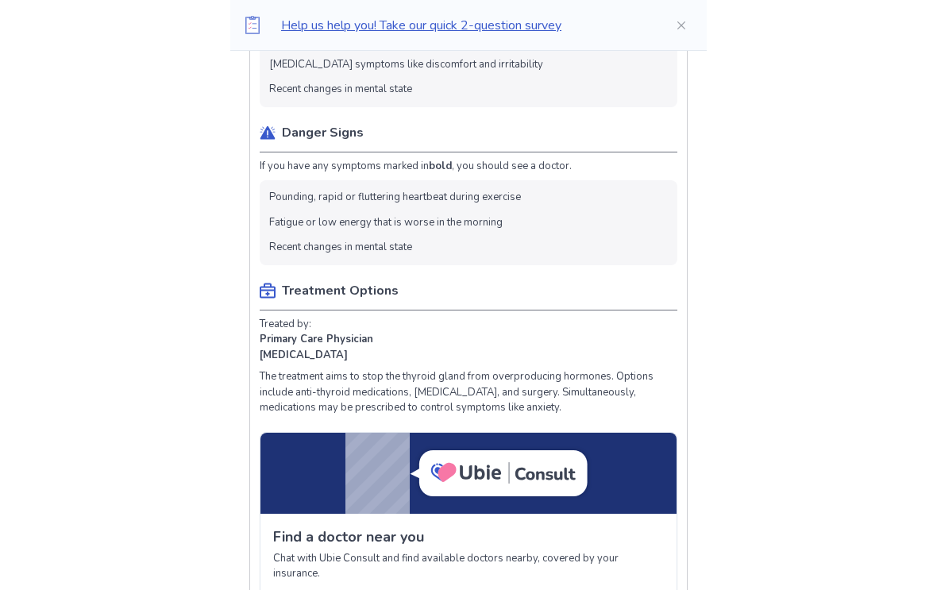
click at [296, 216] on li "Fatigue or low energy that is worse in the morning" at bounding box center [386, 224] width 234 height 16
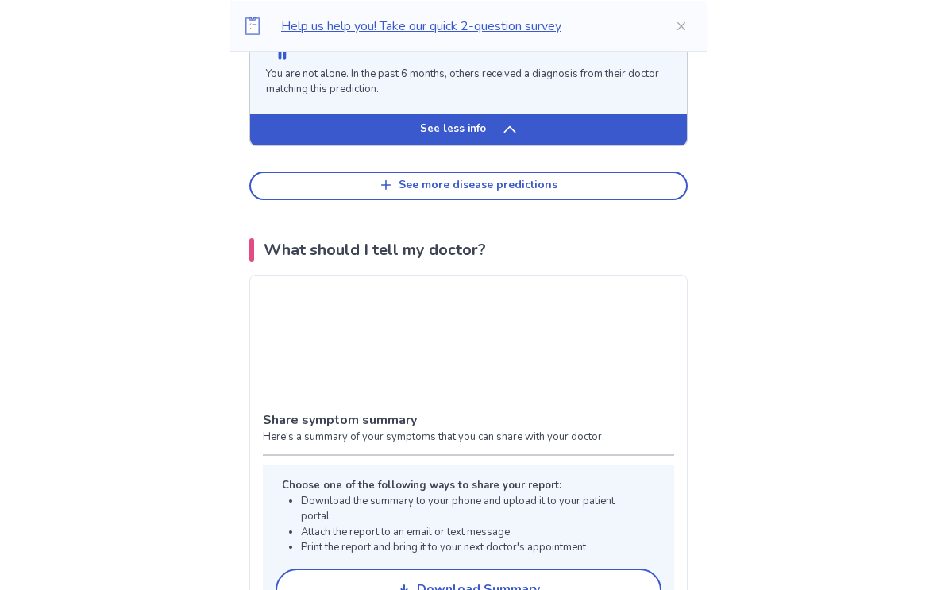
scroll to position [1857, 0]
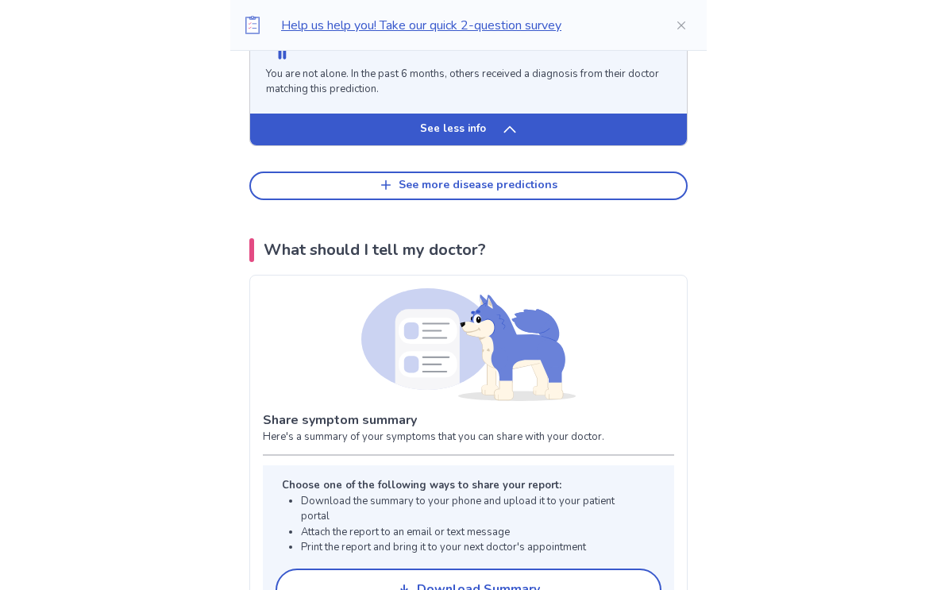
click at [351, 172] on button "See more disease predictions" at bounding box center [468, 186] width 439 height 29
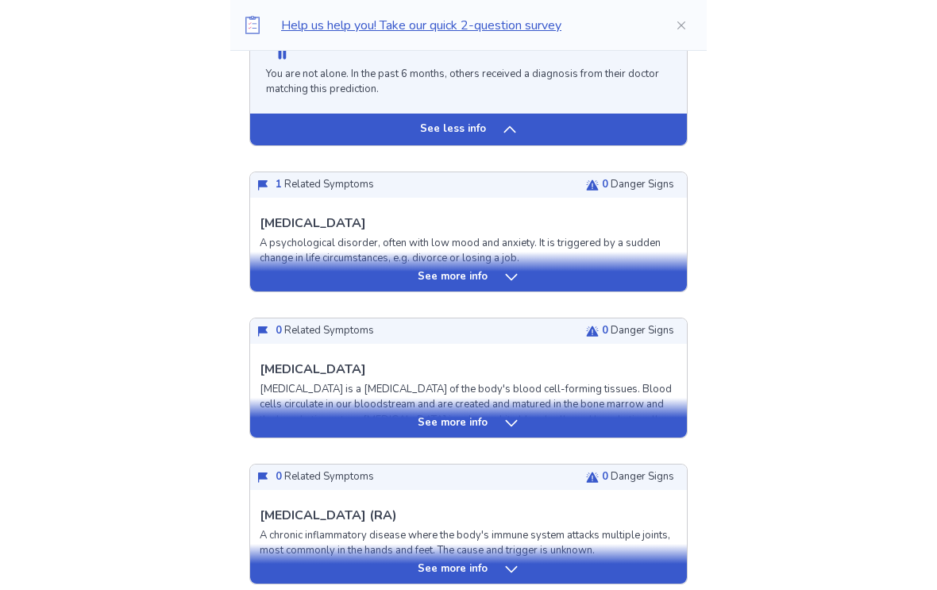
click at [514, 423] on div "See more info" at bounding box center [468, 418] width 437 height 40
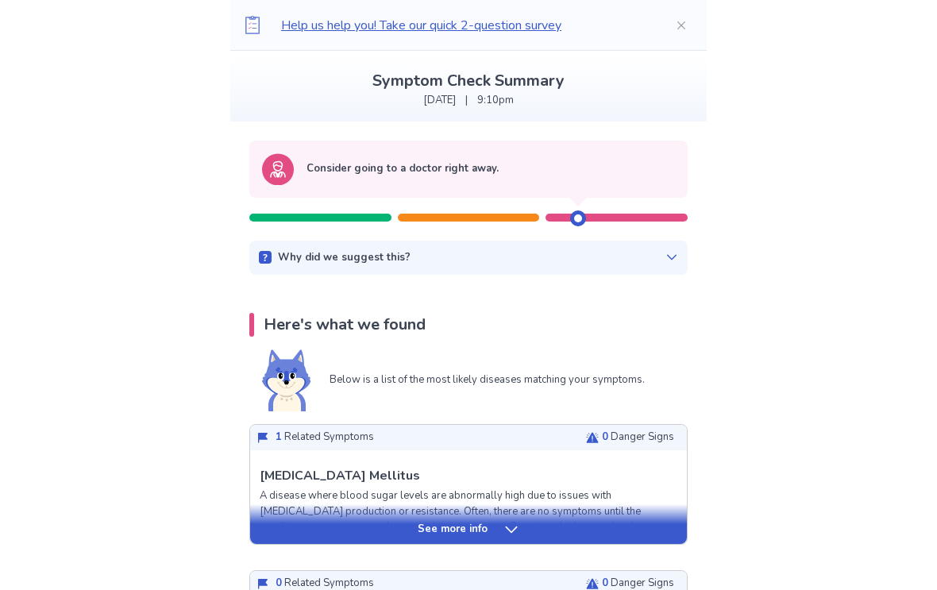
scroll to position [0, 0]
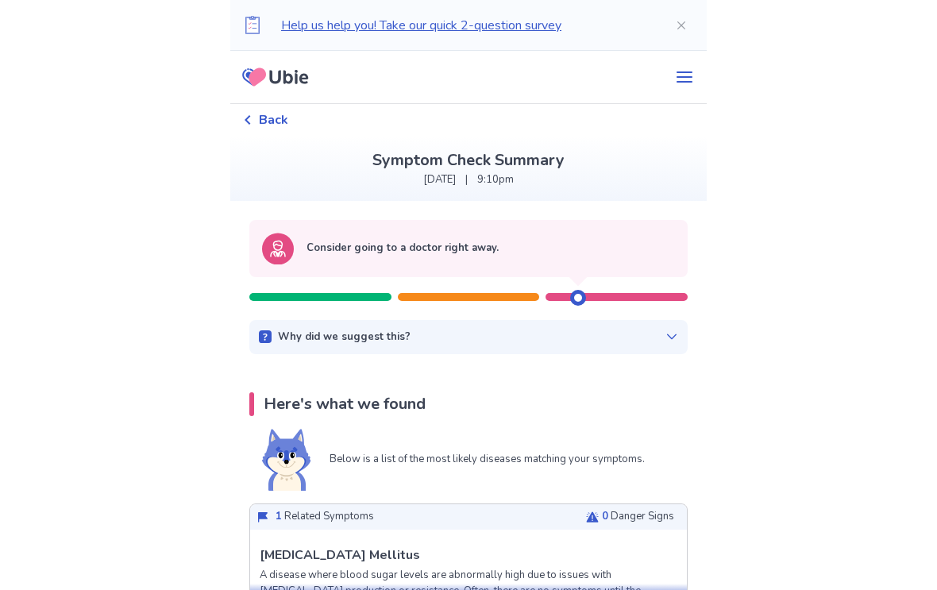
click at [452, 18] on p "Help us help you! Take our quick 2-question survey" at bounding box center [465, 25] width 369 height 19
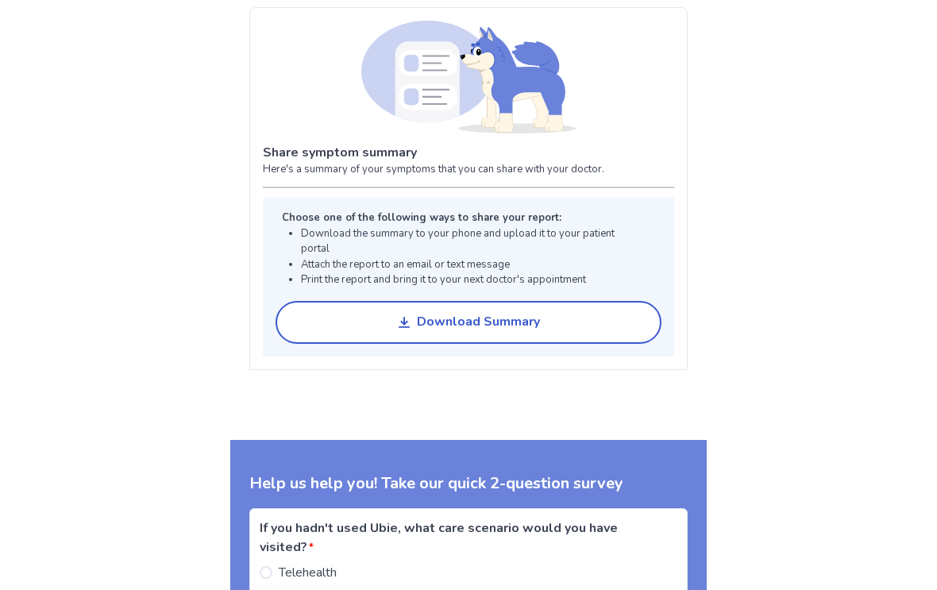
scroll to position [3847, 0]
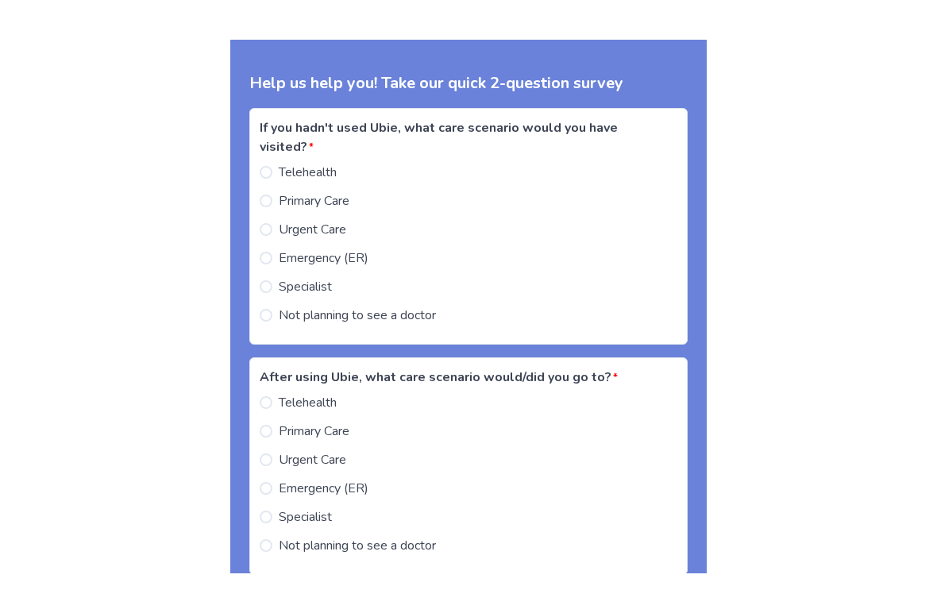
click at [257, 124] on div "Help us help you! Take our quick 2-question survey If you hadn't used Ubie, wha…" at bounding box center [468, 371] width 477 height 631
click at [273, 269] on span at bounding box center [266, 275] width 13 height 13
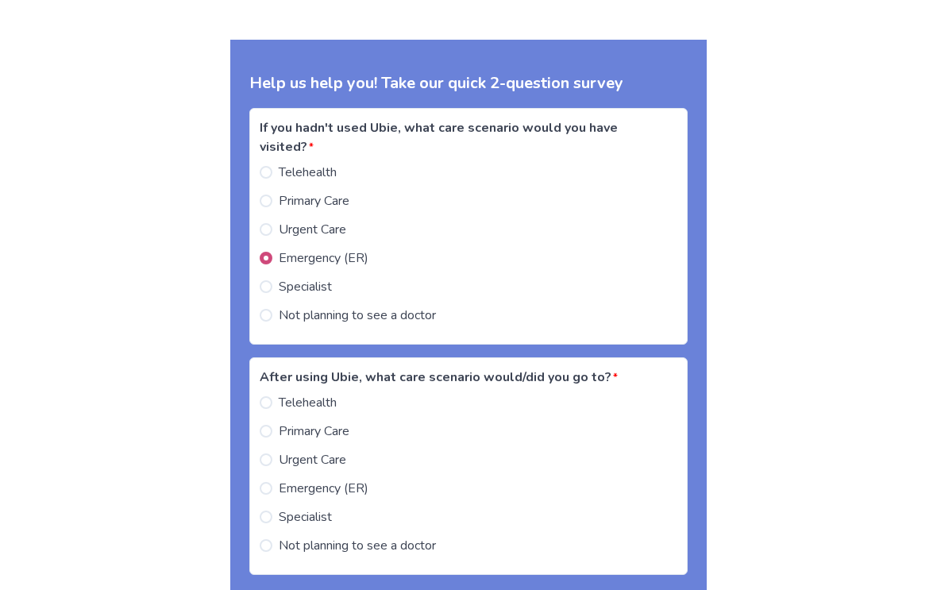
click at [273, 280] on span at bounding box center [266, 286] width 13 height 13
click at [284, 249] on label "Emergency (ER)" at bounding box center [314, 258] width 109 height 19
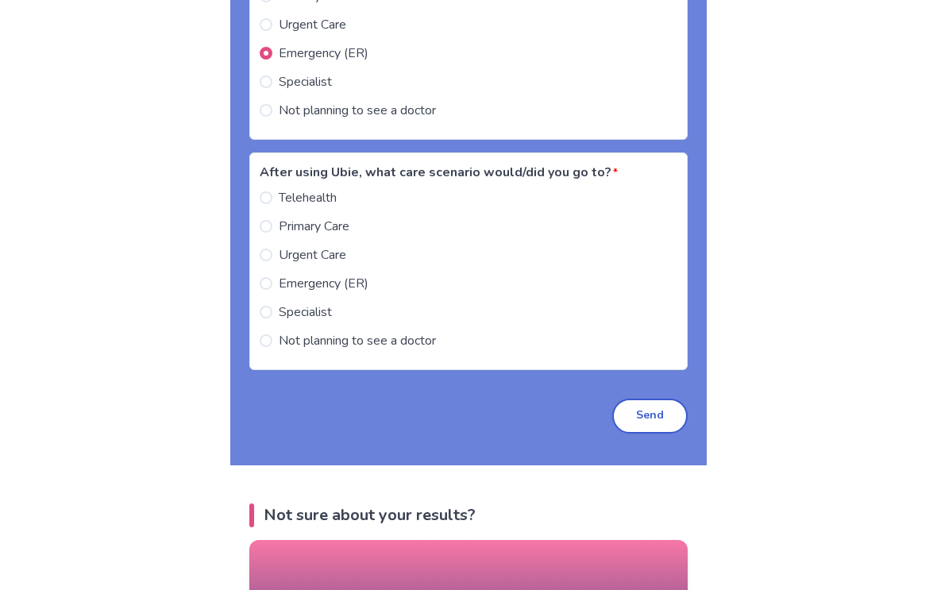
scroll to position [4069, 0]
click at [282, 303] on label "Specialist" at bounding box center [296, 312] width 72 height 19
click at [648, 399] on button "Send" at bounding box center [650, 416] width 75 height 35
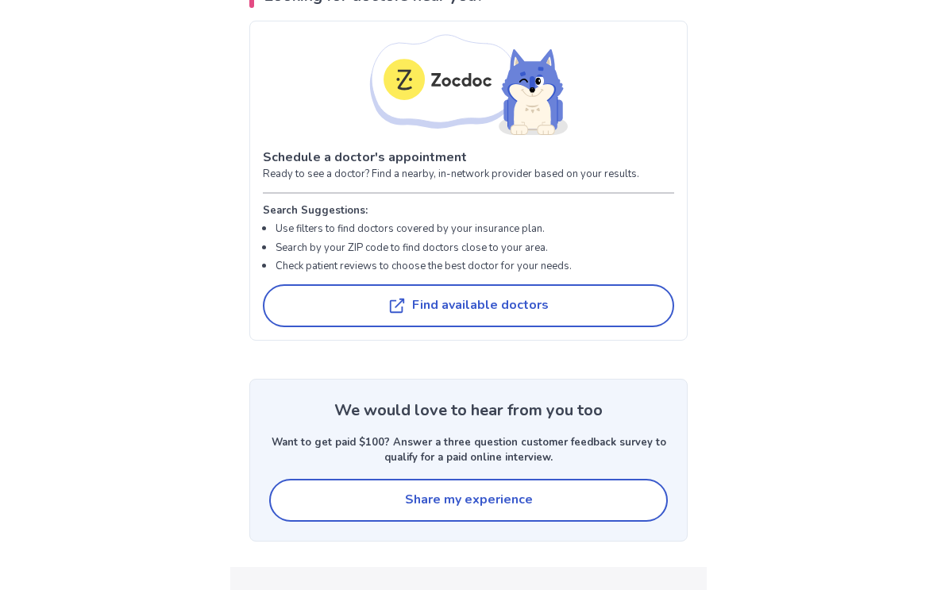
scroll to position [5149, 0]
